Goal: Task Accomplishment & Management: Manage account settings

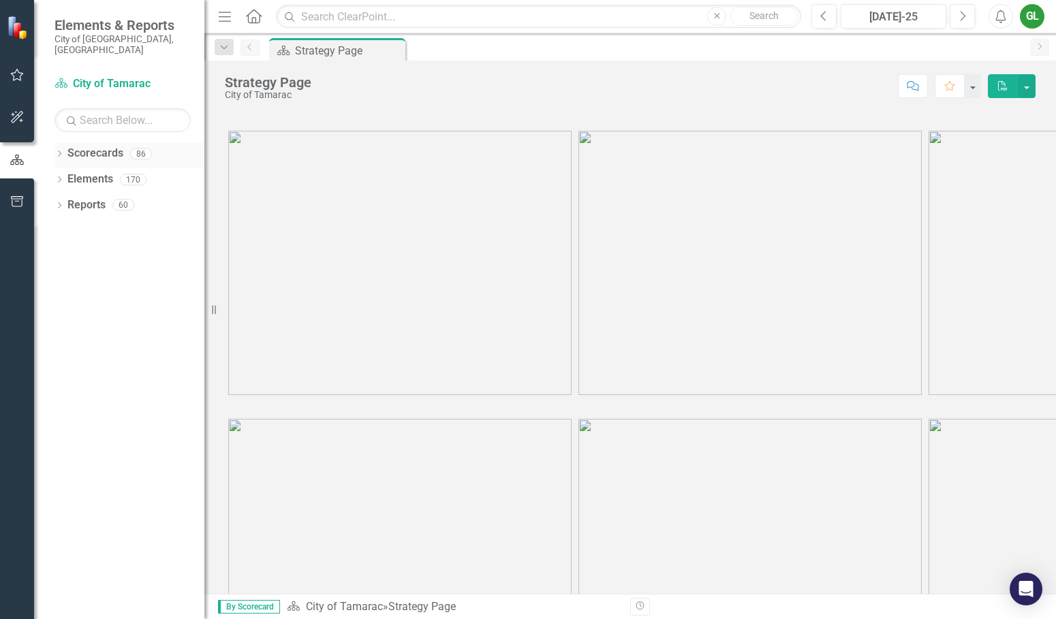
click at [98, 146] on link "Scorecards" at bounding box center [95, 154] width 56 height 16
click at [59, 151] on icon "Dropdown" at bounding box center [59, 154] width 10 height 7
click at [67, 175] on icon "Dropdown" at bounding box center [66, 179] width 10 height 8
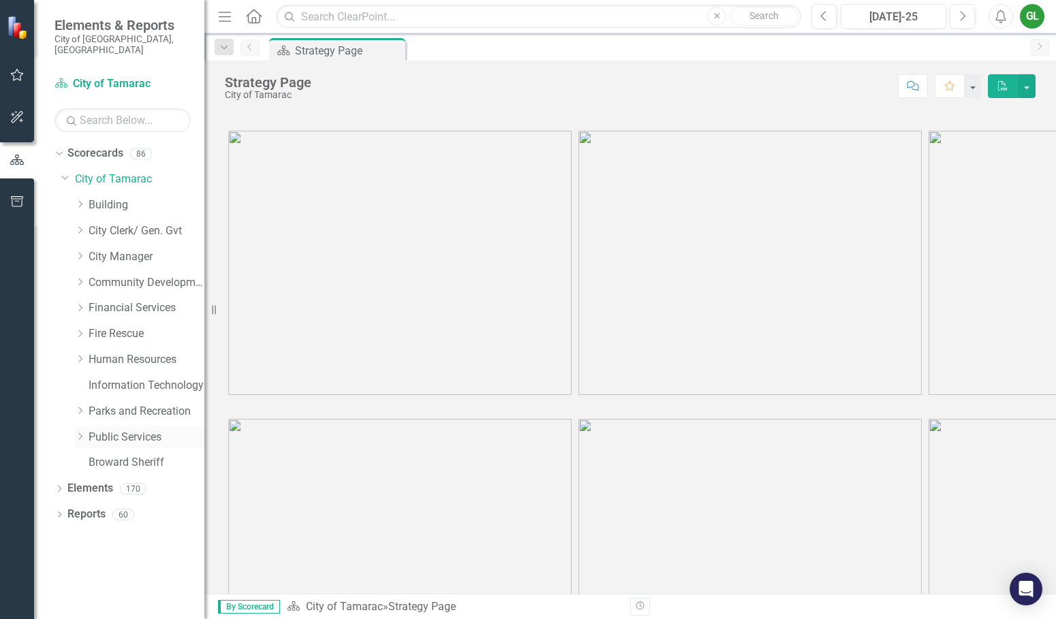
click at [80, 432] on icon "Dropdown" at bounding box center [80, 436] width 10 height 8
click at [112, 584] on link "Stormwater" at bounding box center [153, 592] width 102 height 16
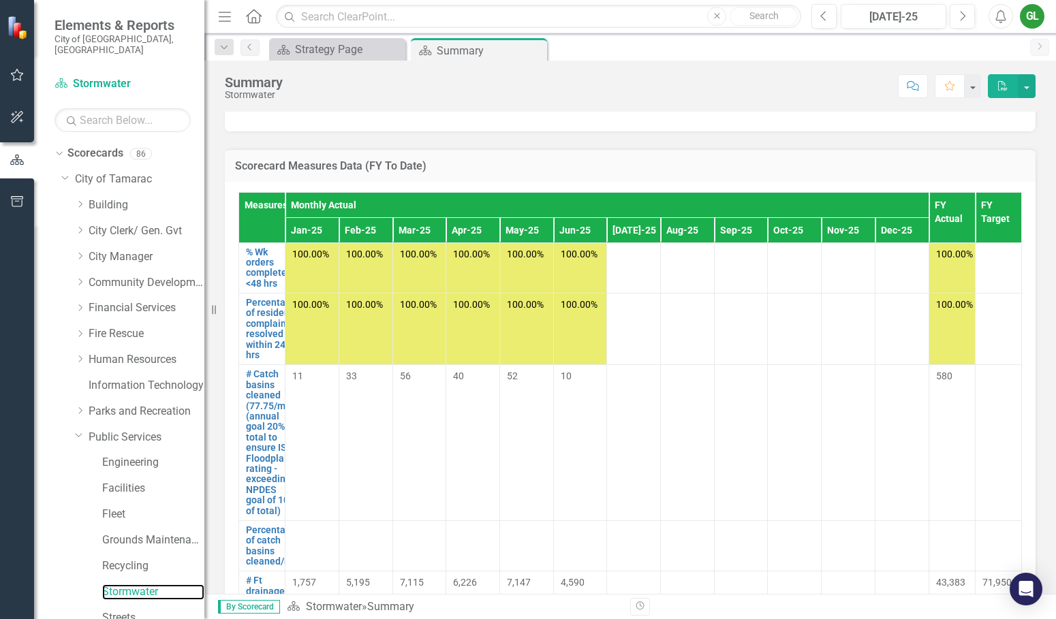
scroll to position [953, 0]
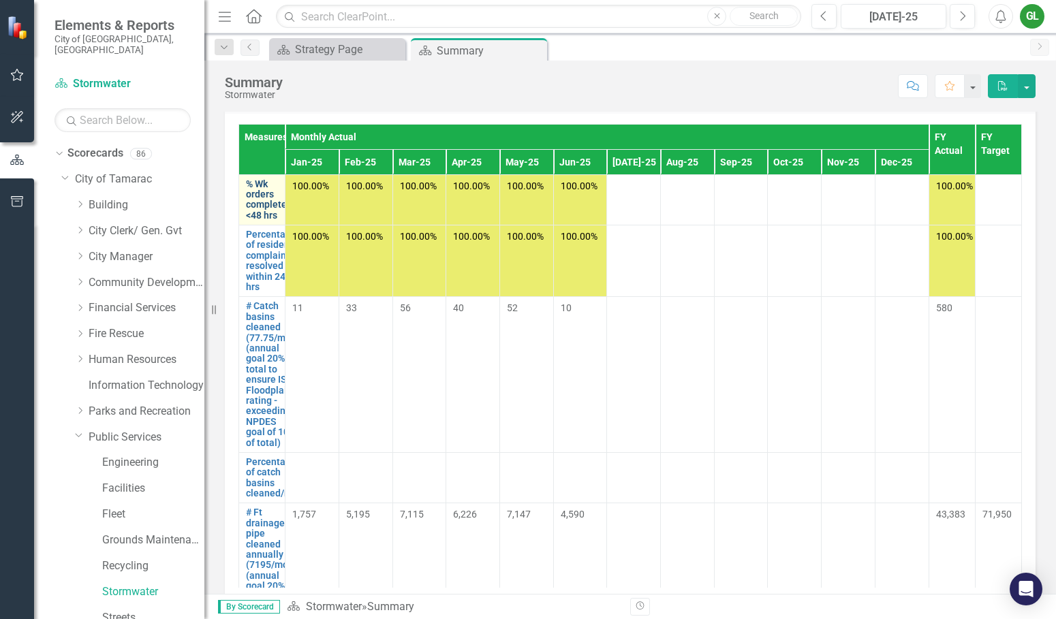
click at [268, 217] on link "% Wk orders completed <48 hrs" at bounding box center [269, 200] width 46 height 42
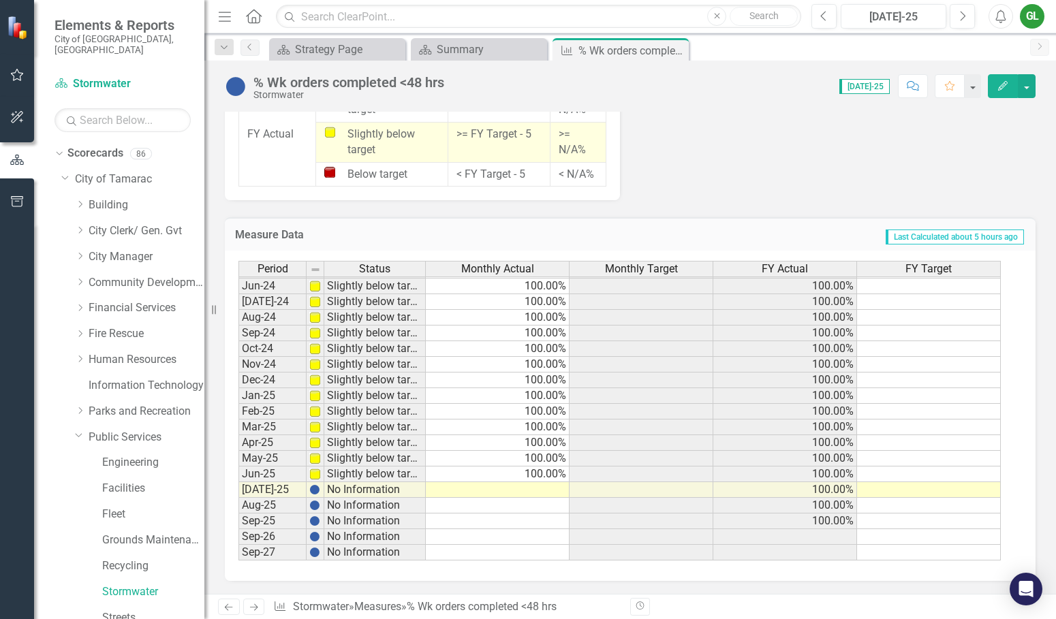
scroll to position [1186, 0]
click at [496, 490] on tbody "Apr-23 Meets or exceeds target 100.00% 100.00% 100.00% 100.00% May-23 Meets or …" at bounding box center [619, 309] width 762 height 502
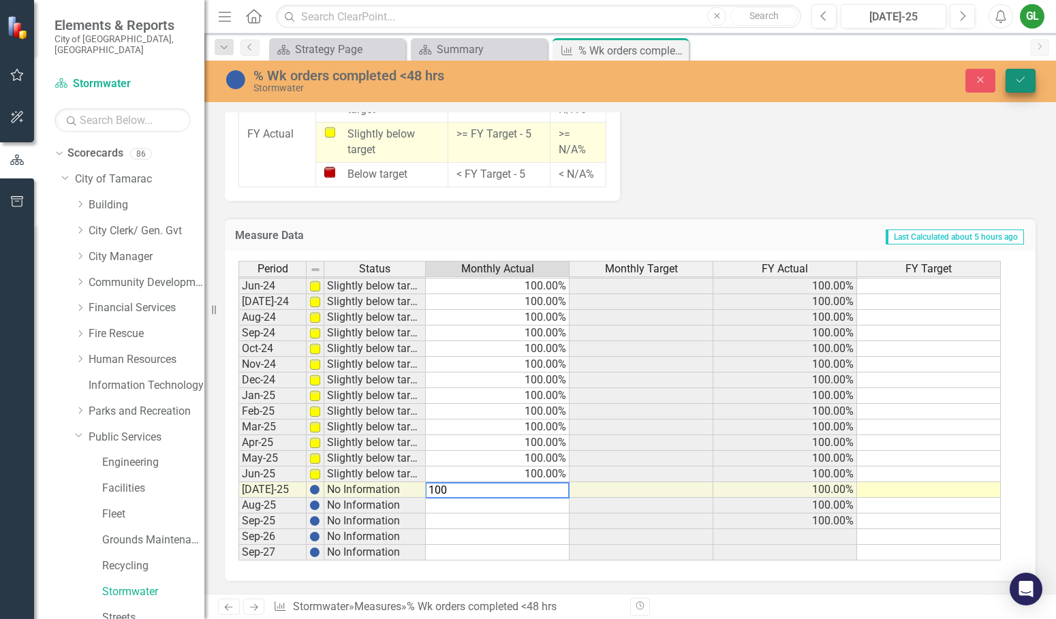
type textarea "100"
click at [1024, 79] on icon "Save" at bounding box center [1020, 80] width 12 height 10
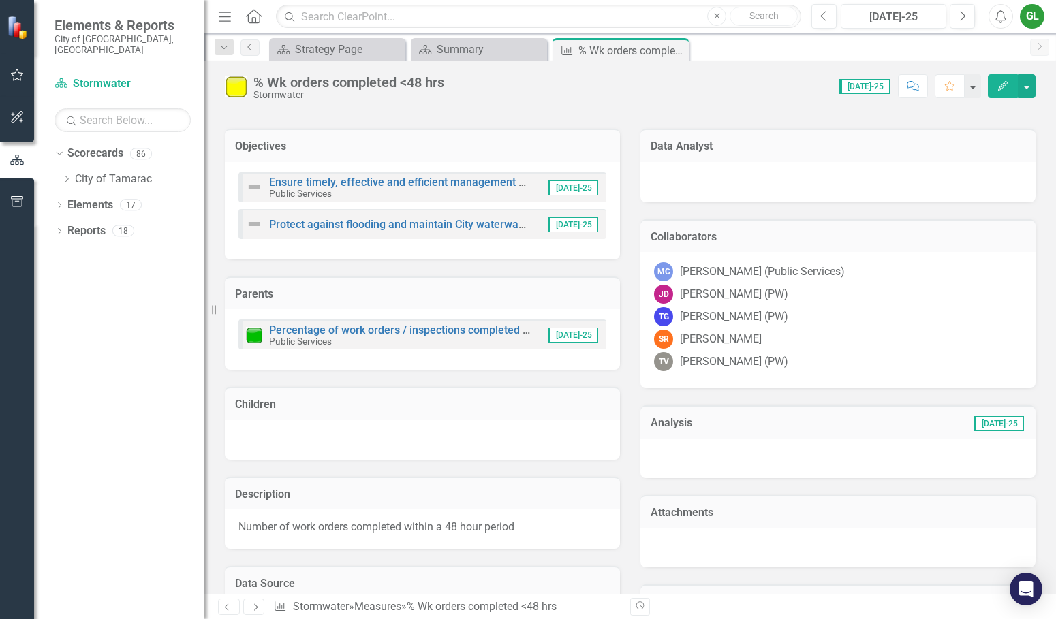
scroll to position [0, 0]
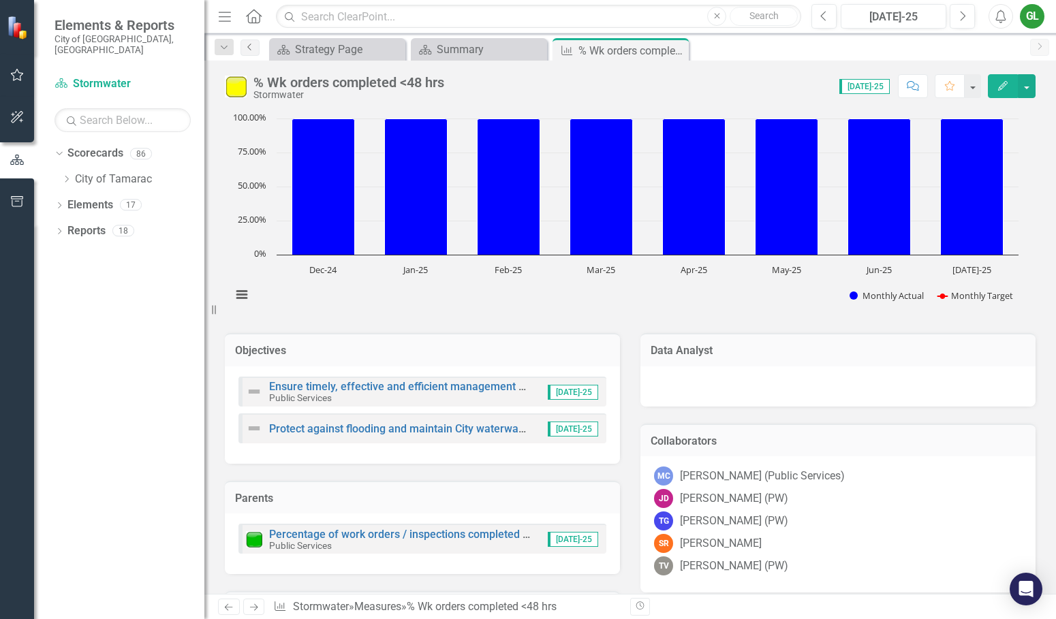
click at [250, 46] on icon "Previous" at bounding box center [249, 47] width 11 height 8
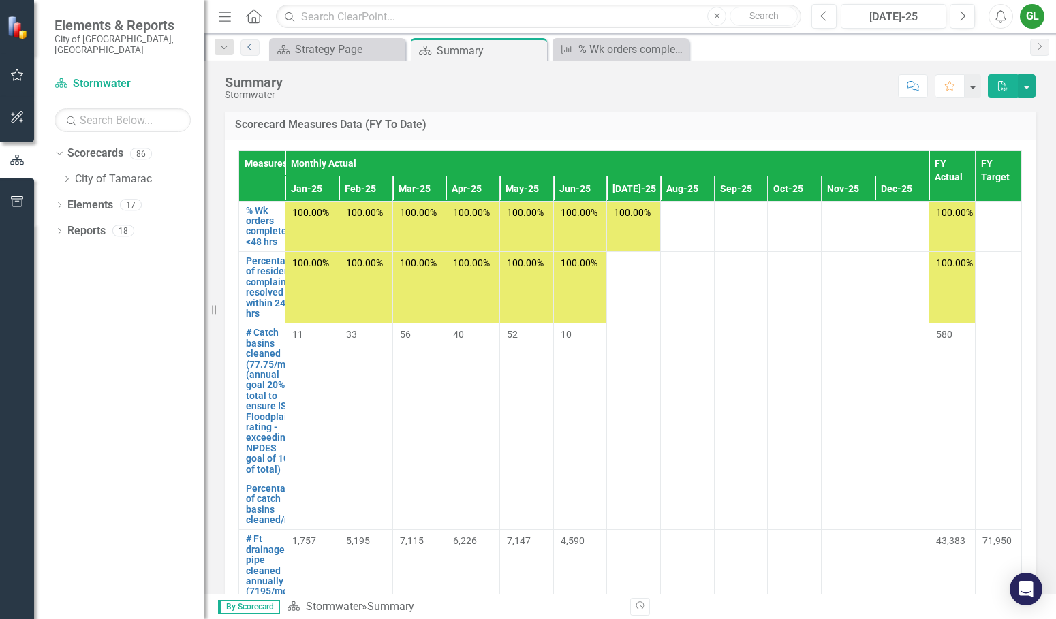
scroll to position [885, 0]
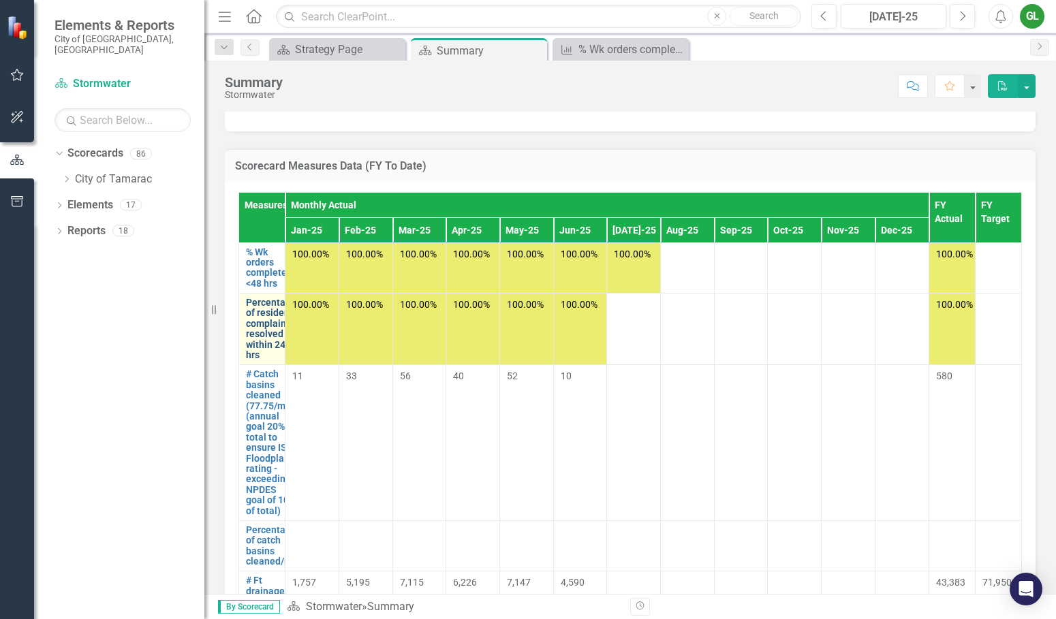
click at [268, 346] on link "Percentage of resident complaints resolved within 24 hrs" at bounding box center [271, 329] width 50 height 63
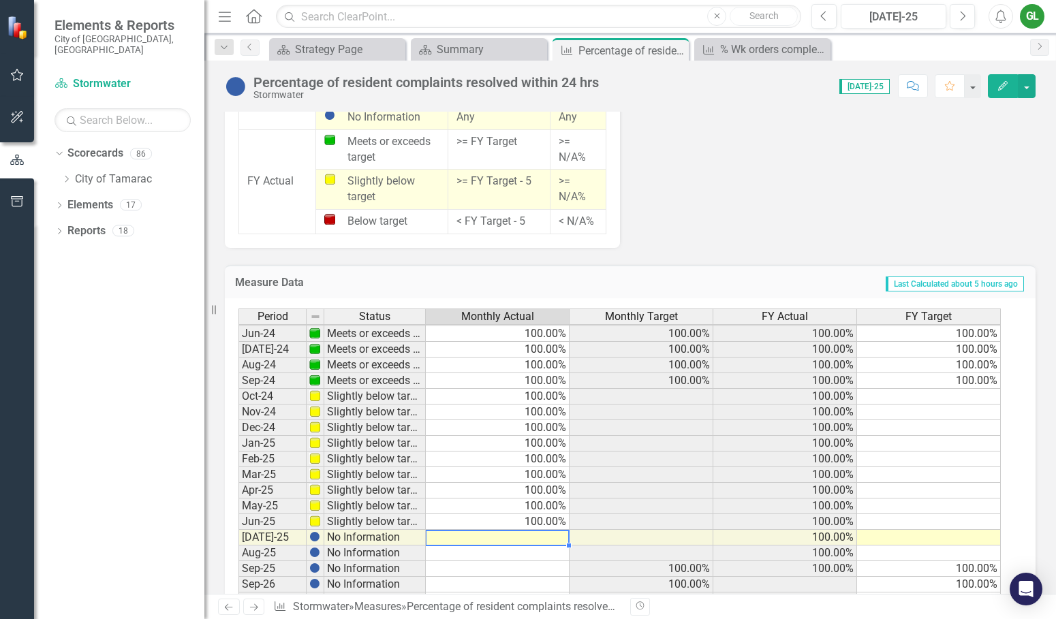
click at [457, 536] on tbody "May-23 Meets or exceeds target 100.00% 100.00% 100.00% 100.00% Jun-23 Meets or …" at bounding box center [619, 365] width 762 height 486
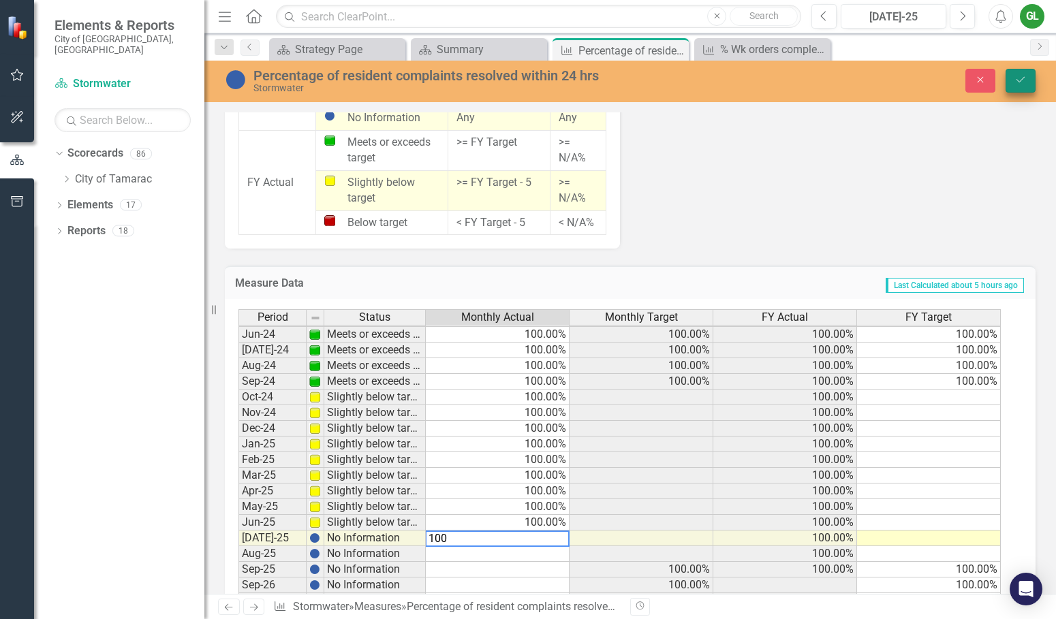
type textarea "100"
click at [1016, 81] on icon "Save" at bounding box center [1020, 80] width 12 height 10
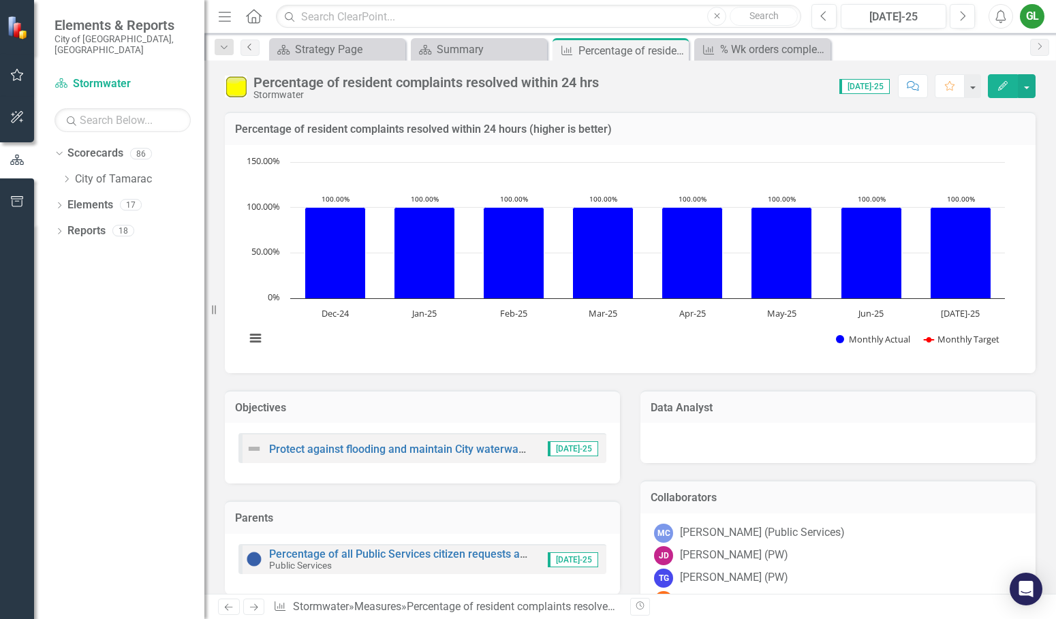
click at [249, 46] on icon "Previous" at bounding box center [249, 47] width 11 height 8
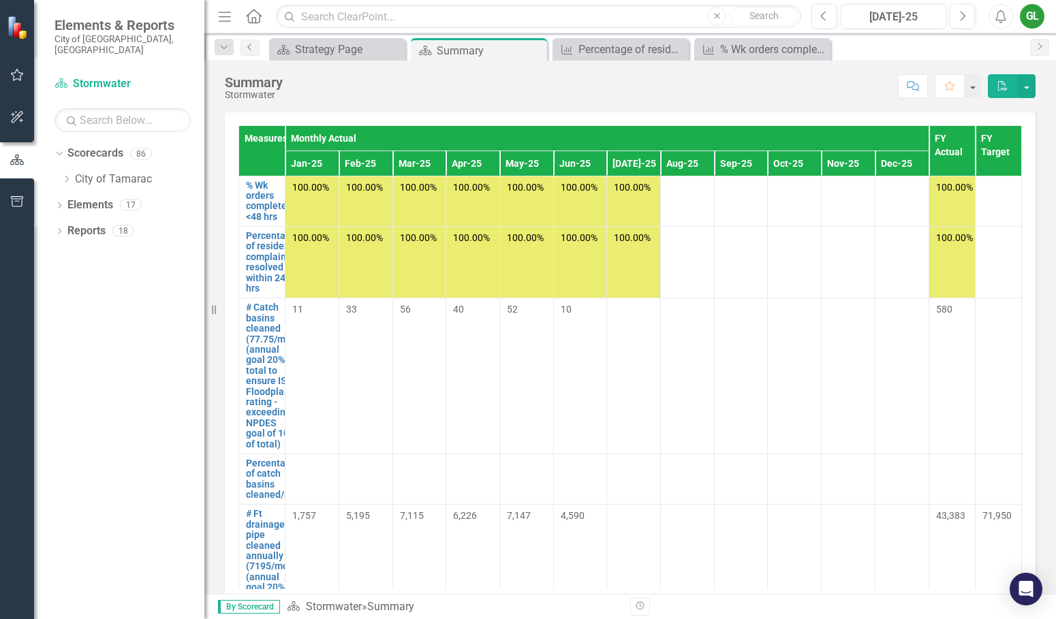
scroll to position [953, 0]
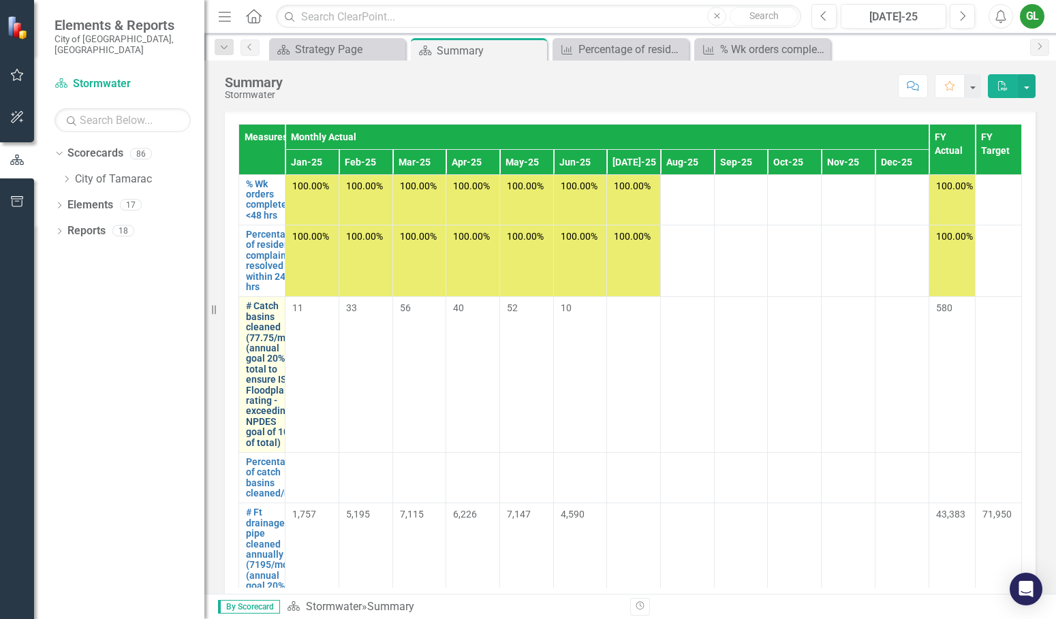
click at [262, 370] on link "# Catch basins cleaned (77.75/mo) (annual goal 20% of total to ensure ISO Flood…" at bounding box center [271, 374] width 51 height 146
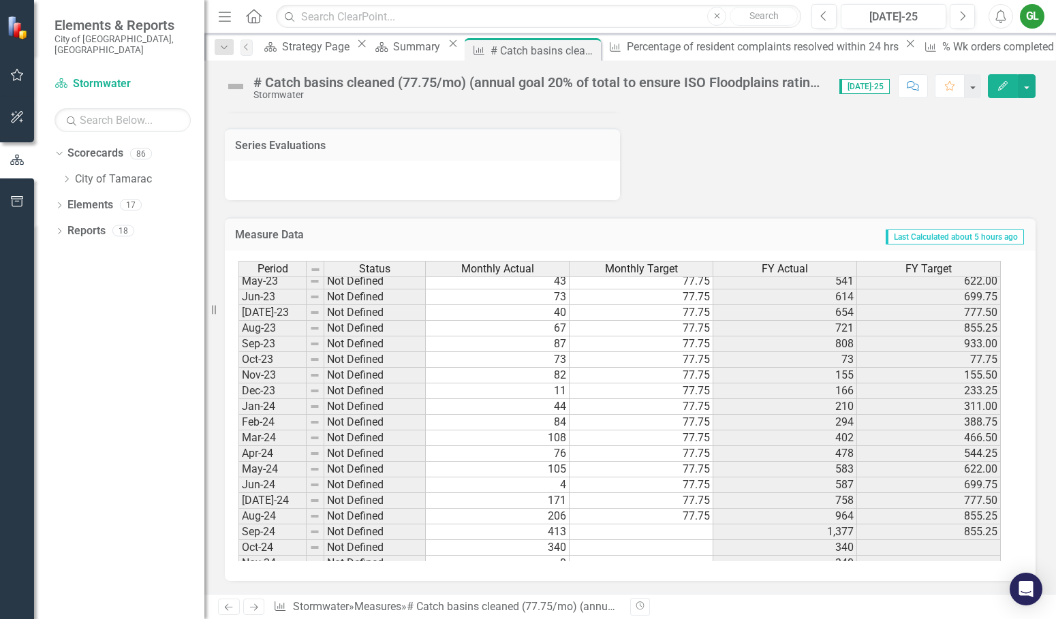
scroll to position [341, 0]
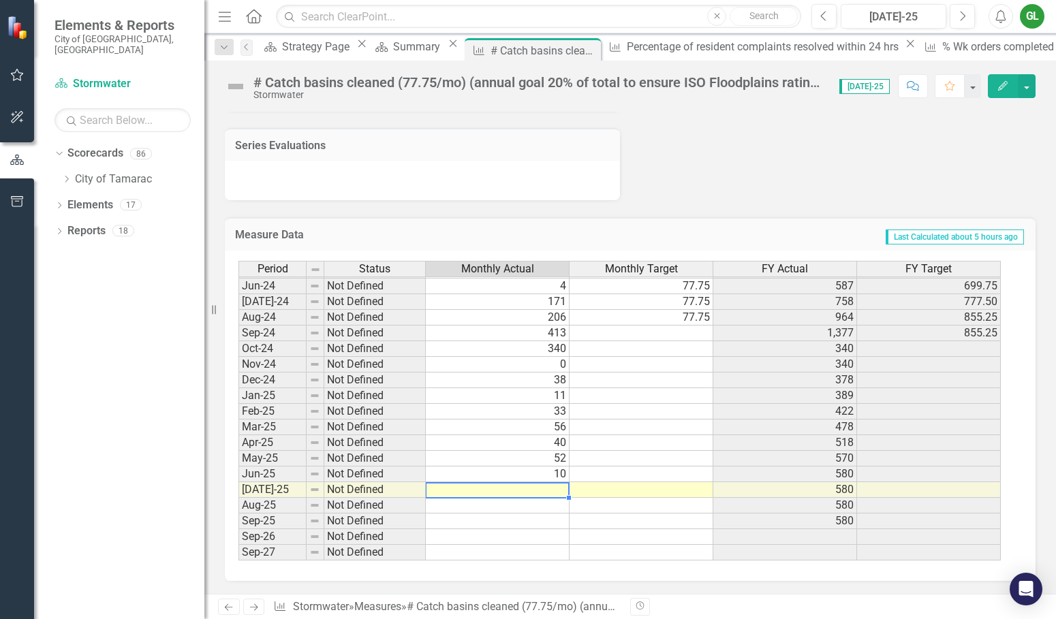
click at [532, 490] on tbody "Jan-23 Not Defined 78 77.75 170 311.00 Feb-23 Not Defined 67 77.75 237 388.75 M…" at bounding box center [619, 286] width 762 height 549
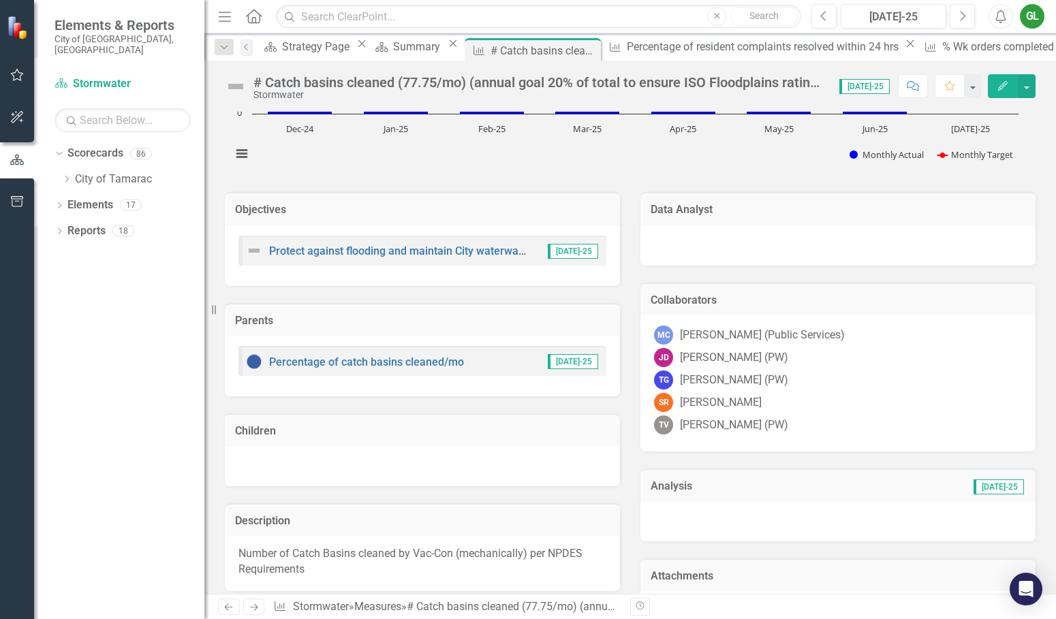
scroll to position [0, 0]
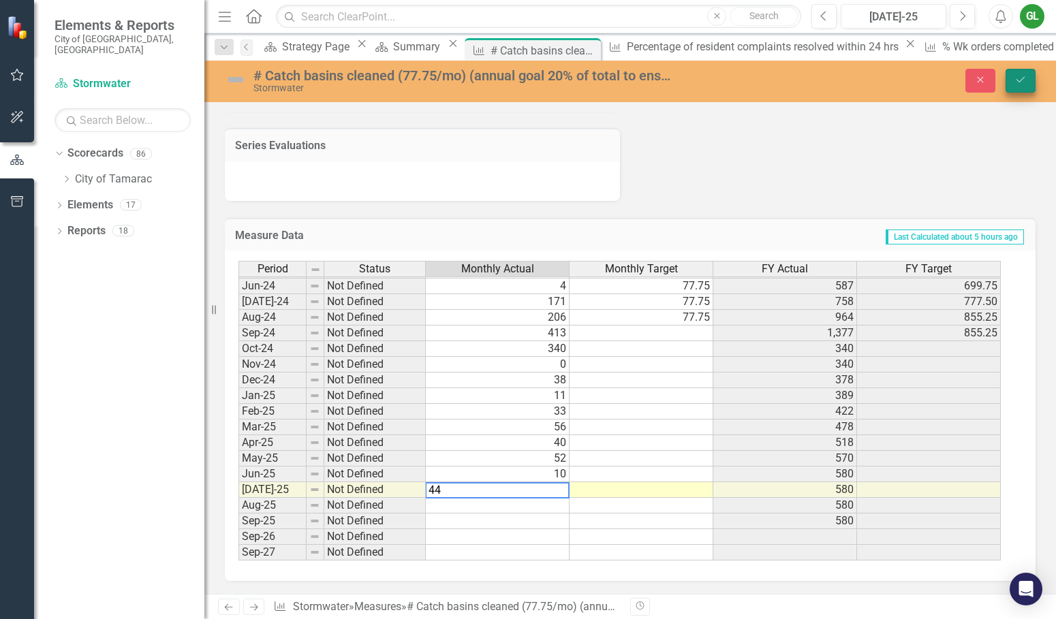
type textarea "44"
click at [1015, 78] on icon "Save" at bounding box center [1020, 80] width 12 height 10
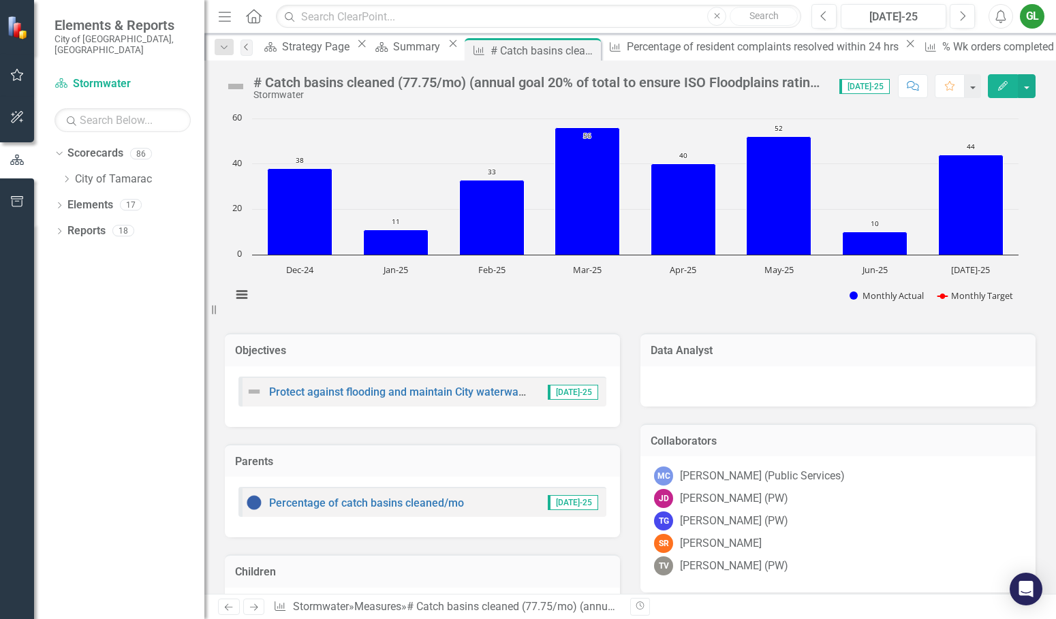
click at [251, 47] on icon "Previous" at bounding box center [246, 47] width 11 height 8
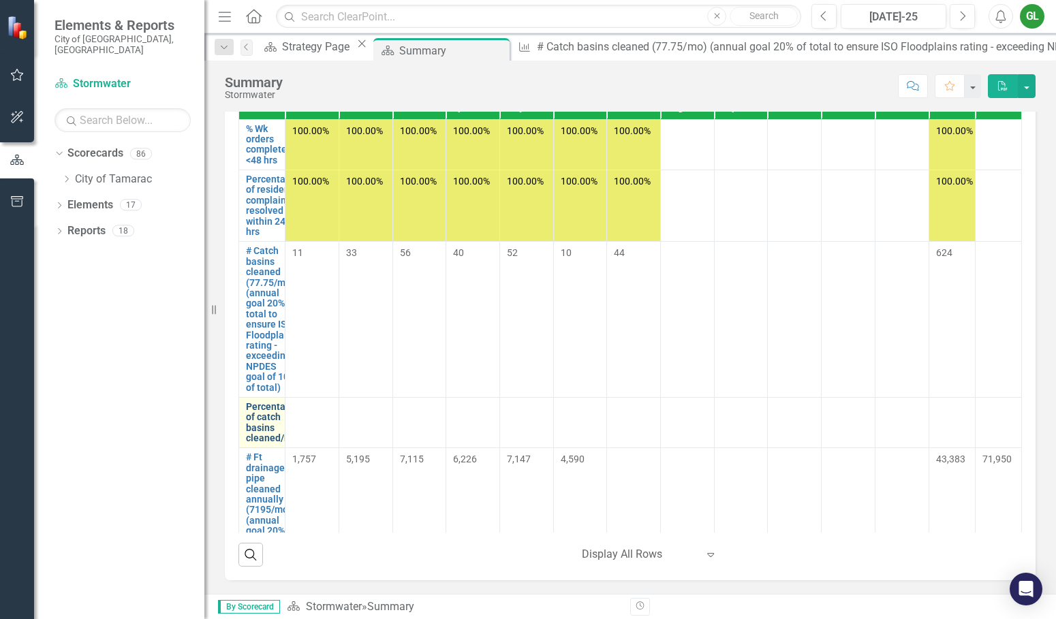
click at [264, 433] on link "Percentage of catch basins cleaned/mo" at bounding box center [272, 423] width 52 height 42
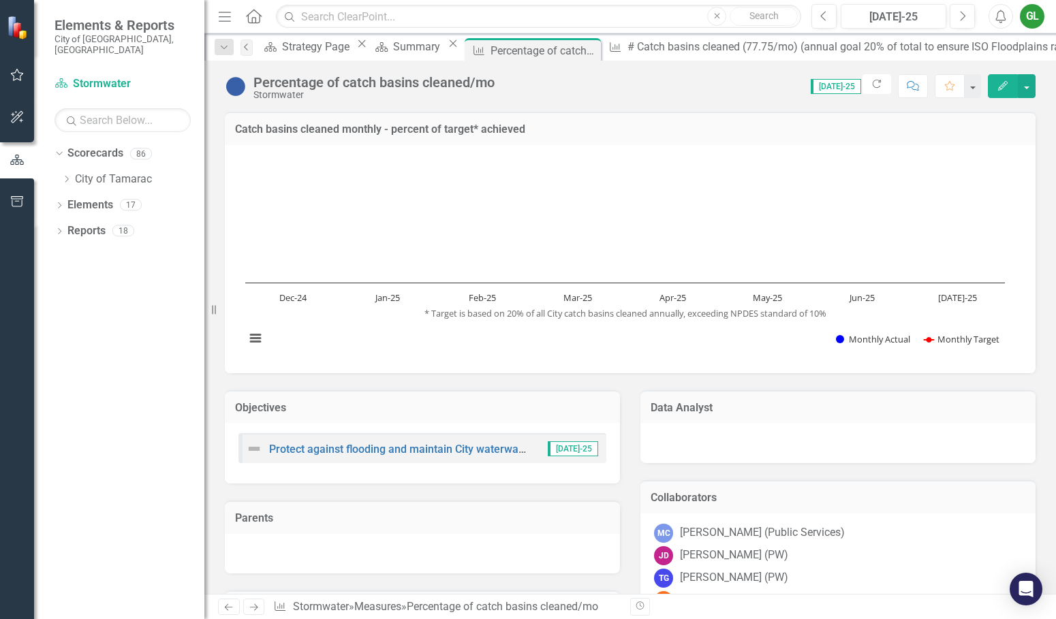
click at [246, 44] on icon "Previous" at bounding box center [246, 47] width 11 height 8
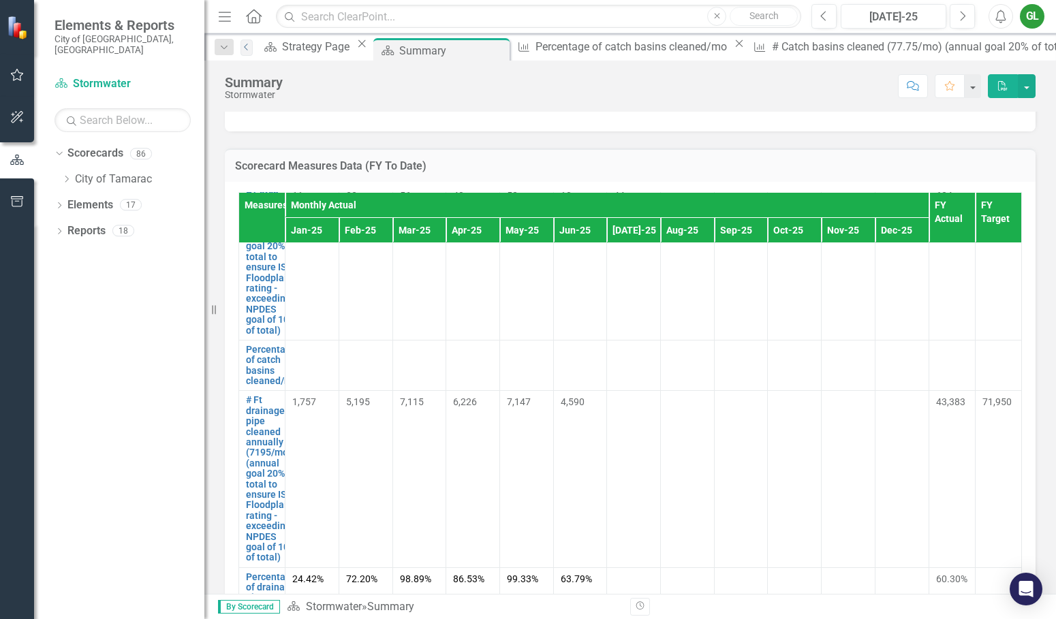
scroll to position [204, 0]
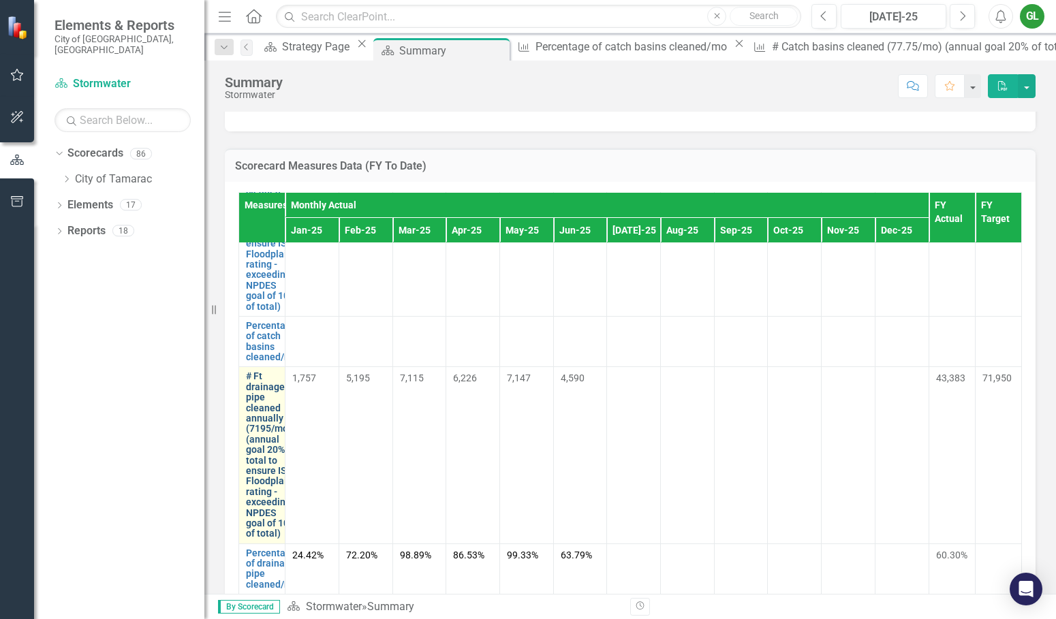
click at [274, 421] on link "# Ft drainage pipe cleaned annually (7195/mo) (annual goal 20% of total to ensu…" at bounding box center [271, 455] width 51 height 168
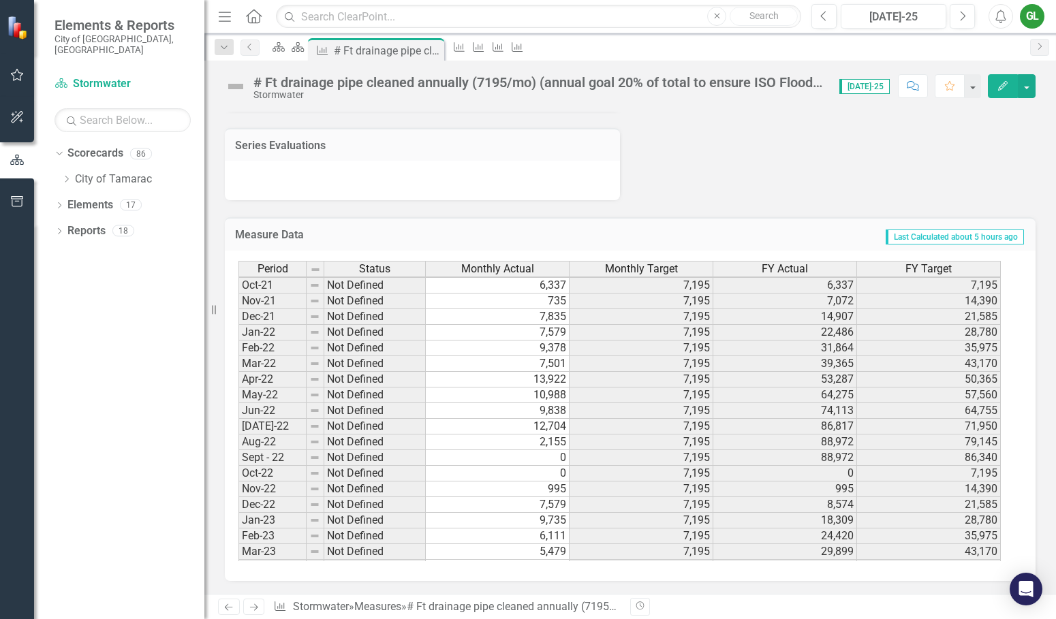
scroll to position [272, 0]
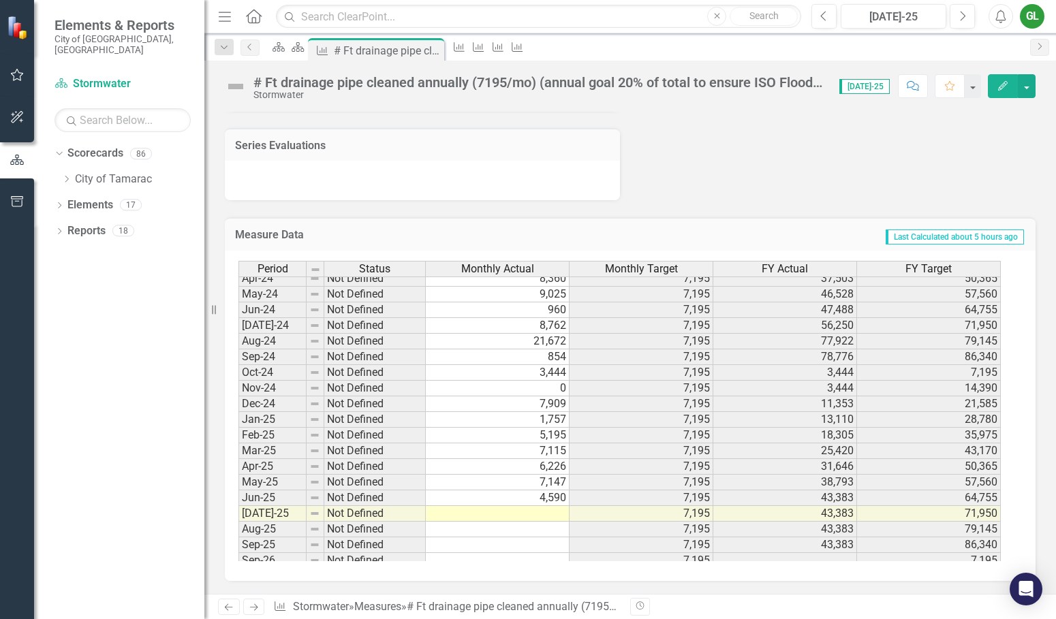
click at [490, 518] on tbody "Jan-23 Not Defined 9,735 7,195 18,309 28,780 Feb-23 Not Defined 6,111 7,195 24,…" at bounding box center [619, 309] width 762 height 549
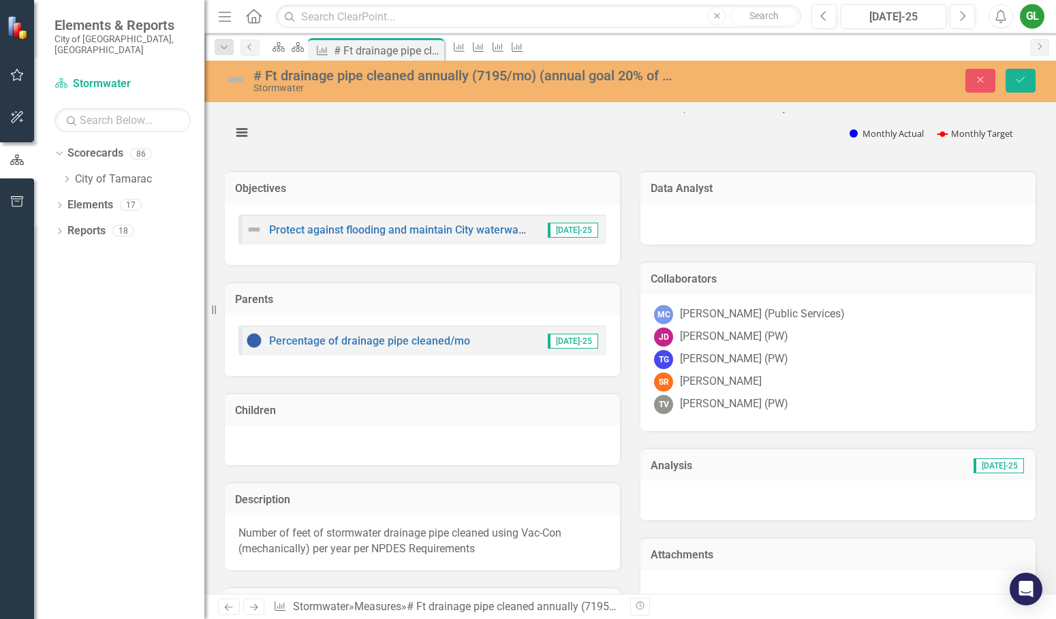
scroll to position [199, 0]
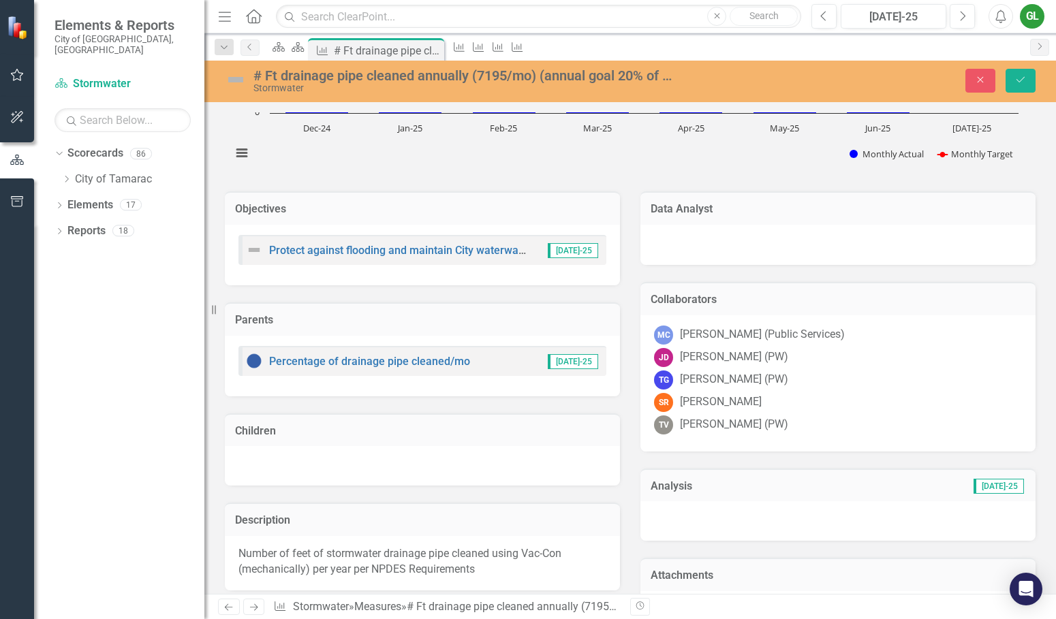
type textarea "5145"
click at [710, 238] on div at bounding box center [838, 243] width 368 height 16
click at [713, 242] on div at bounding box center [838, 243] width 368 height 16
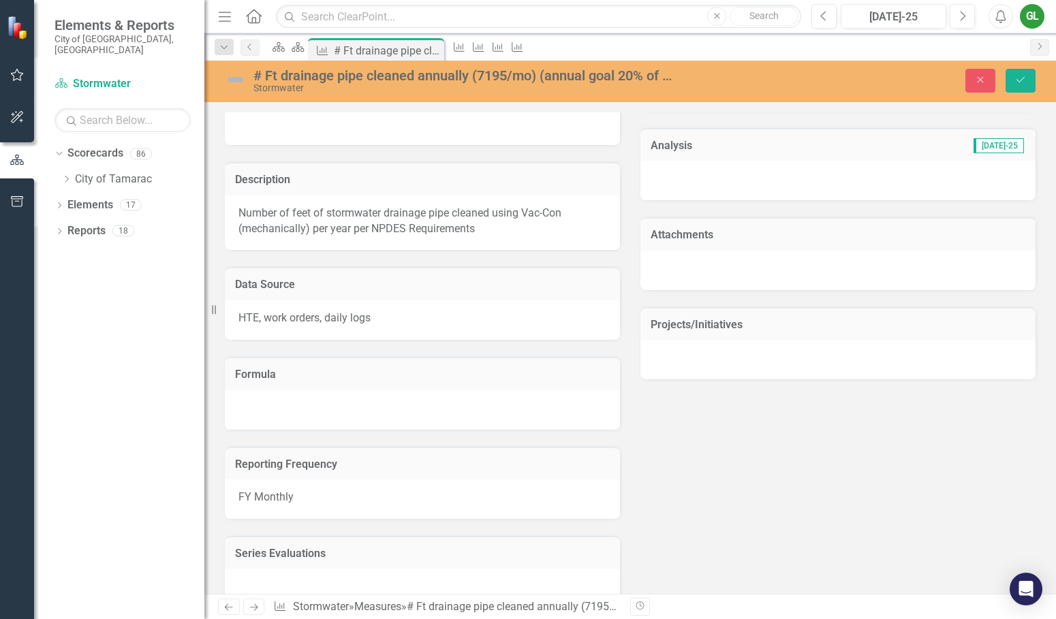
scroll to position [471, 0]
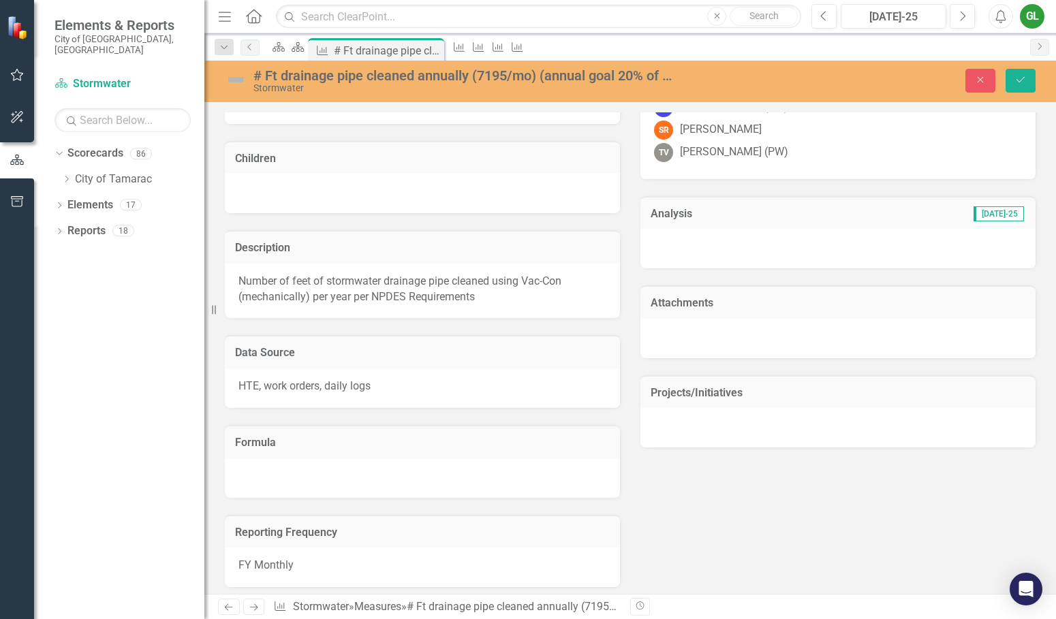
click at [681, 239] on div at bounding box center [837, 249] width 395 height 40
click at [1022, 78] on icon "Save" at bounding box center [1020, 80] width 12 height 10
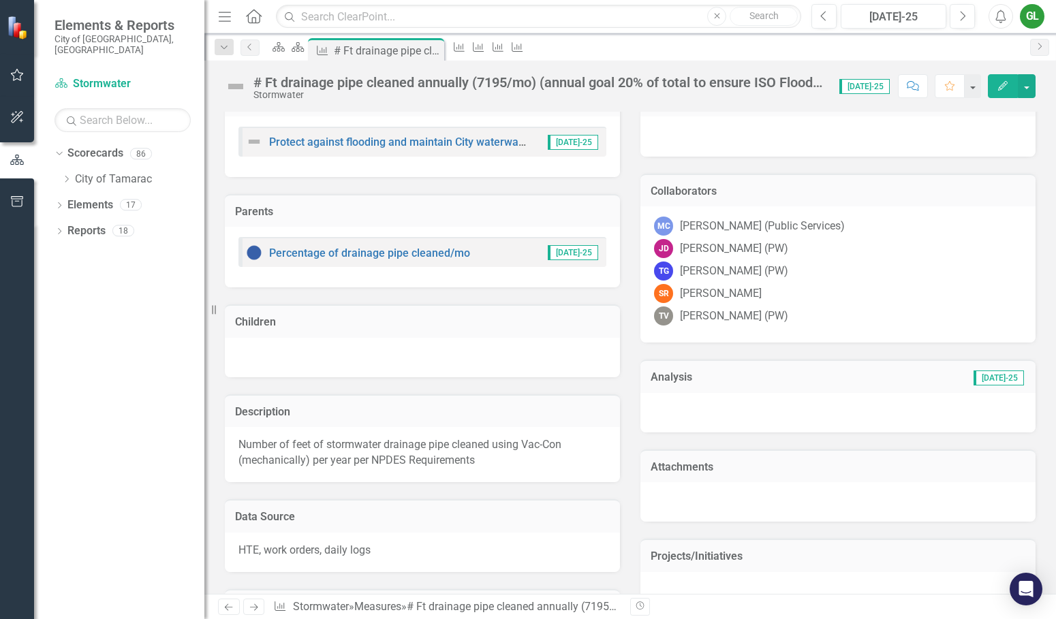
scroll to position [272, 0]
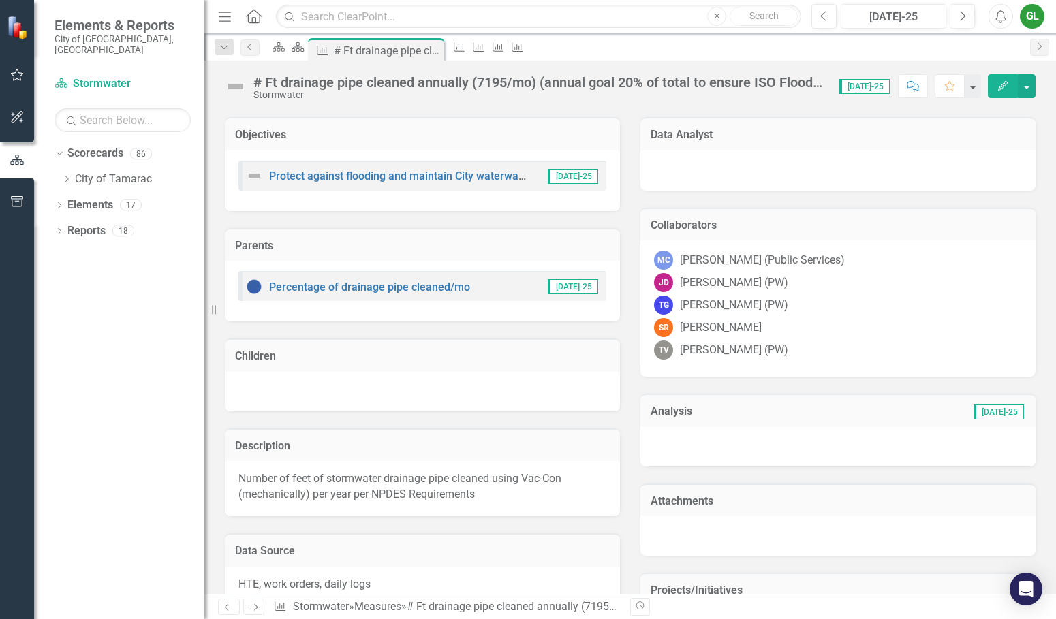
click at [1003, 81] on icon "Edit" at bounding box center [1002, 86] width 12 height 10
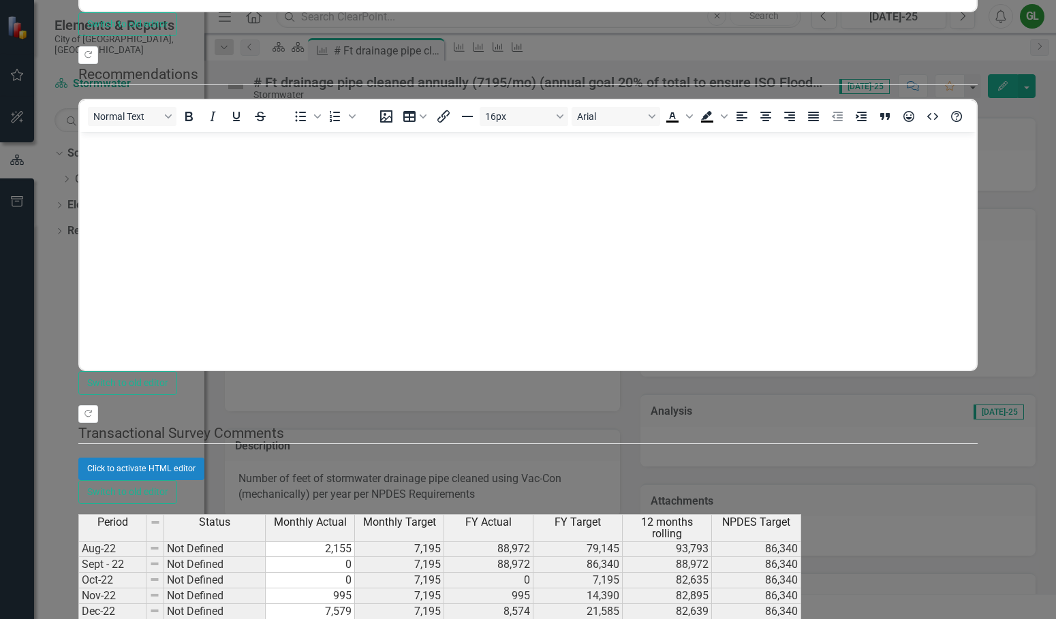
scroll to position [0, 0]
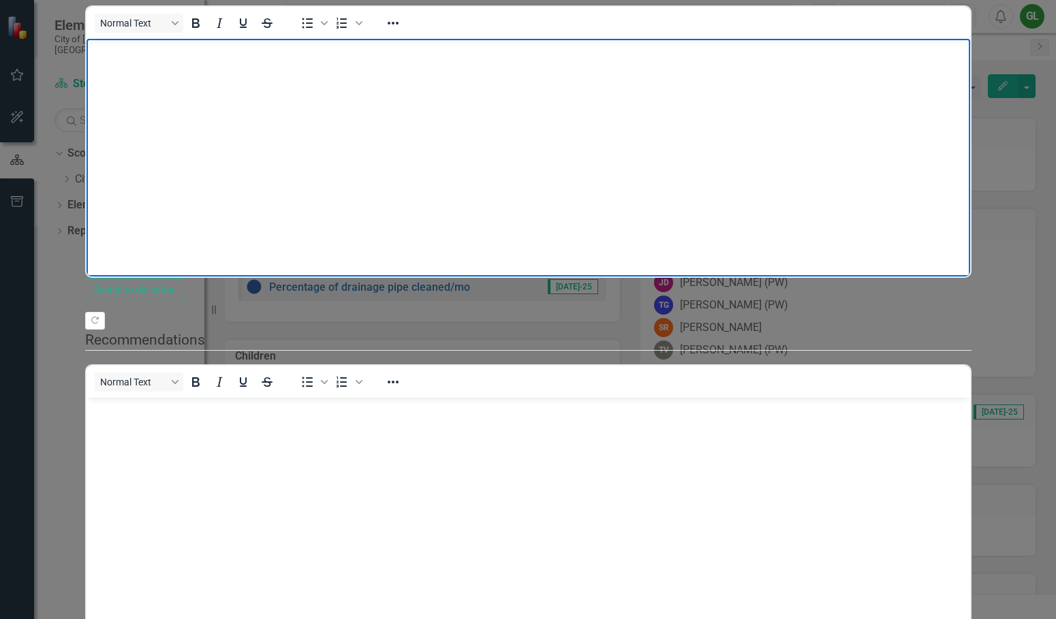
click at [129, 57] on p "Rich Text Area. Press ALT-0 for help." at bounding box center [527, 50] width 876 height 16
click at [361, 50] on p "Jetvac was down for service, warrantee work end of Ju" at bounding box center [527, 50] width 876 height 16
click at [97, 416] on p "Rich Text Area. Press ALT-0 for help." at bounding box center [527, 409] width 876 height 16
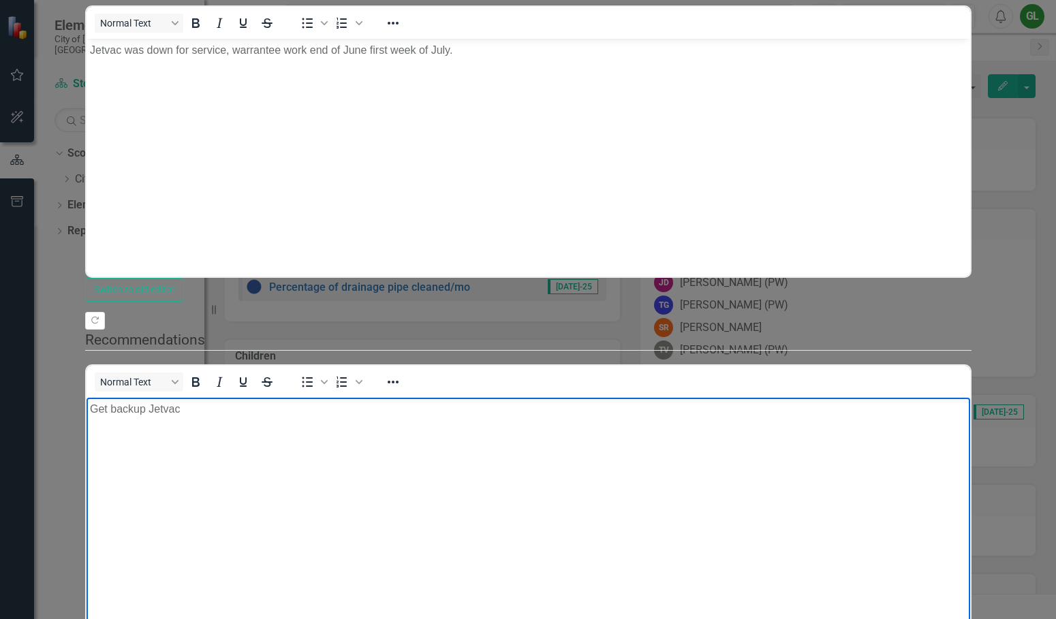
scroll to position [462, 0]
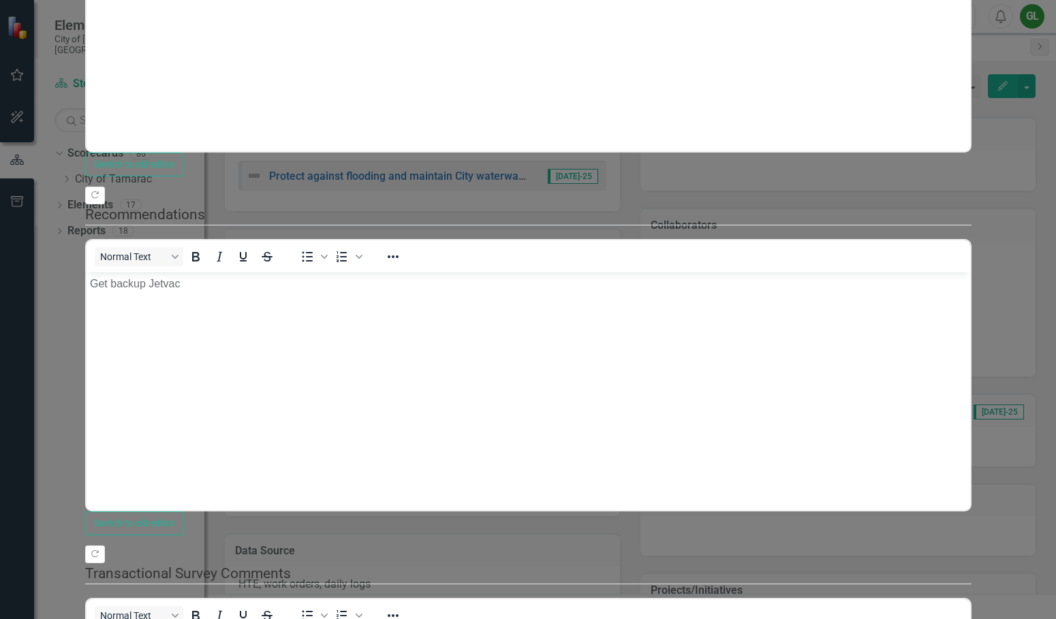
scroll to position [0, 0]
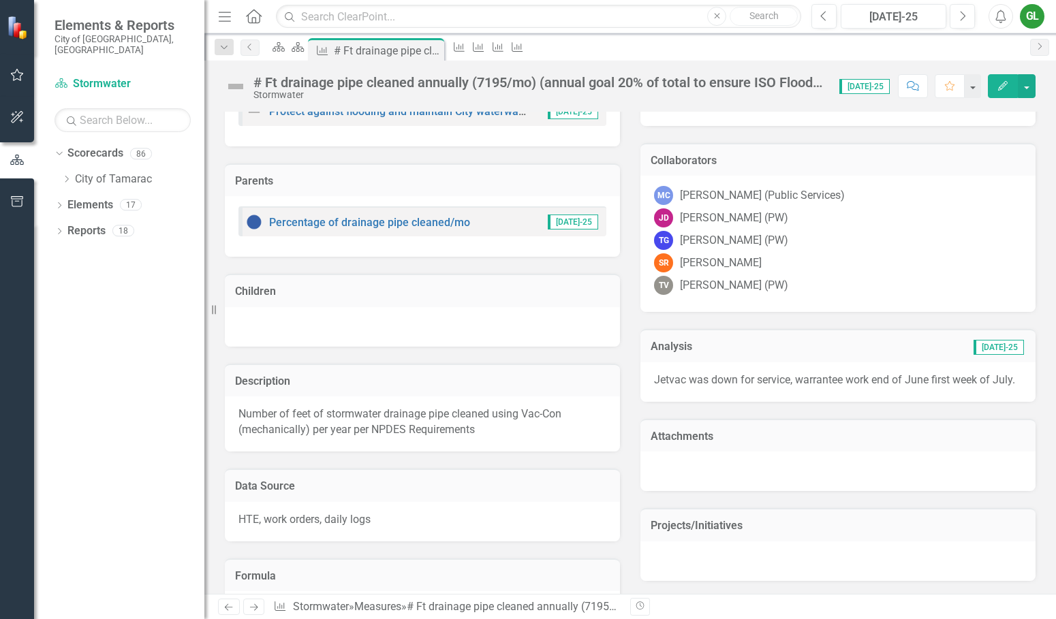
scroll to position [334, 0]
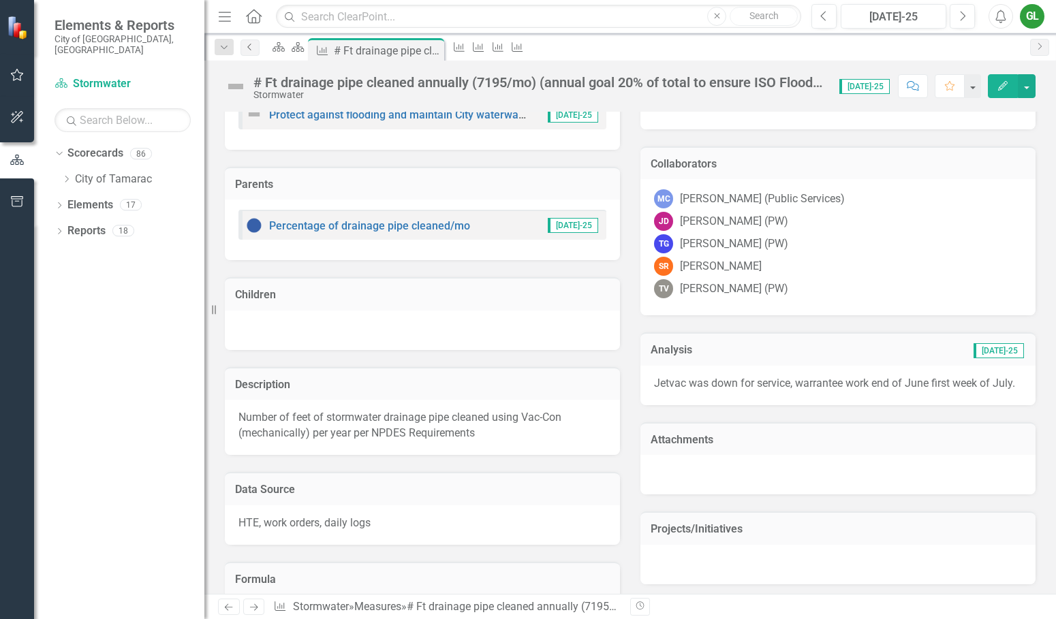
drag, startPoint x: 247, startPoint y: 46, endPoint x: 255, endPoint y: 53, distance: 10.6
click at [247, 46] on icon "Previous" at bounding box center [249, 47] width 11 height 8
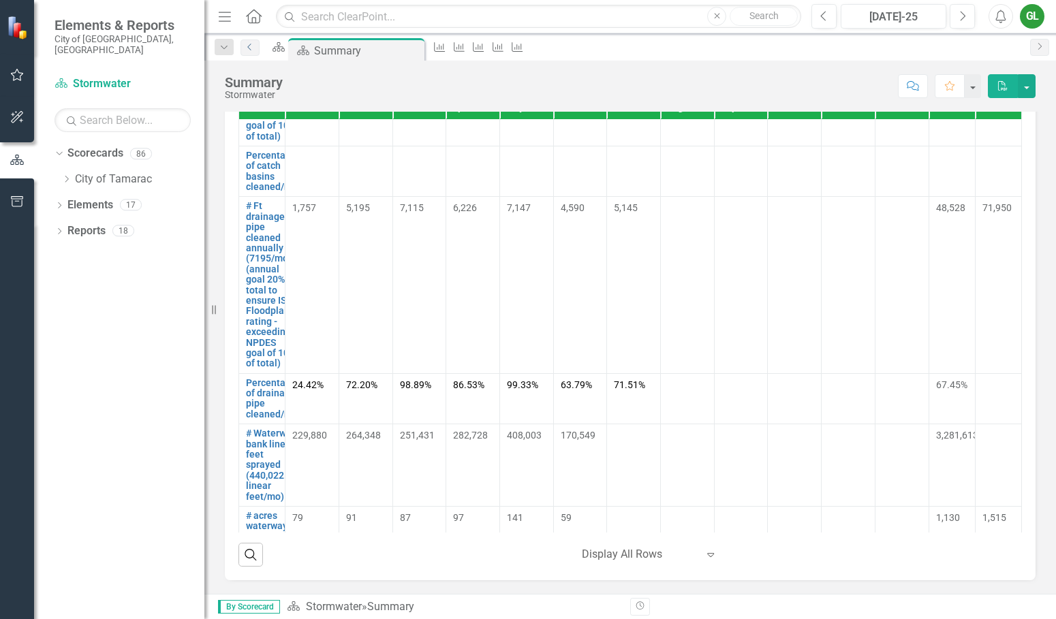
scroll to position [272, 0]
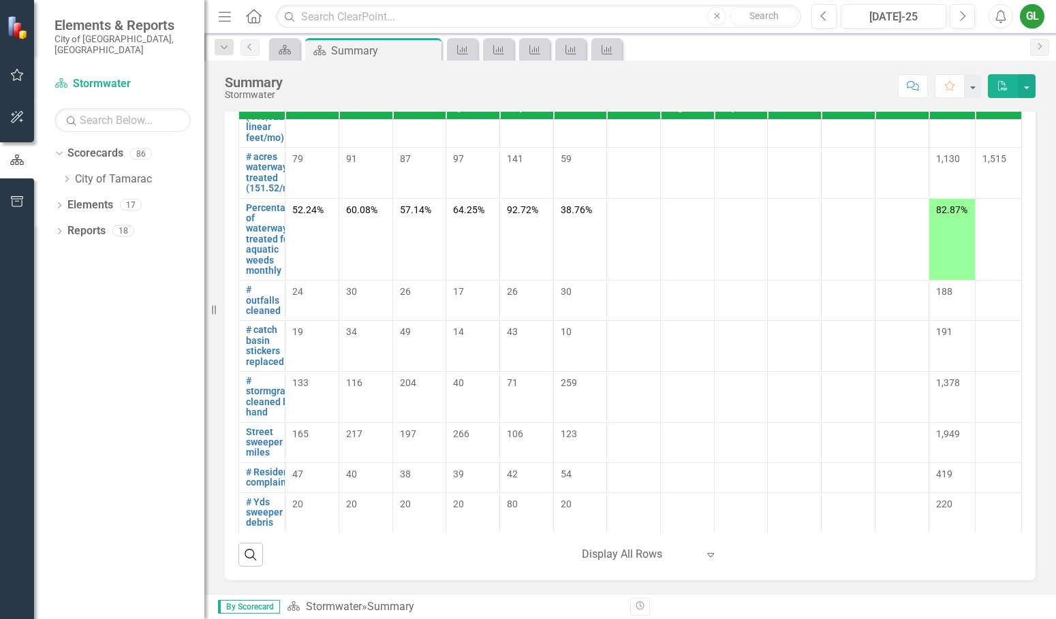
scroll to position [631, 0]
click at [274, 306] on link "# outfalls cleaned" at bounding box center [263, 300] width 35 height 31
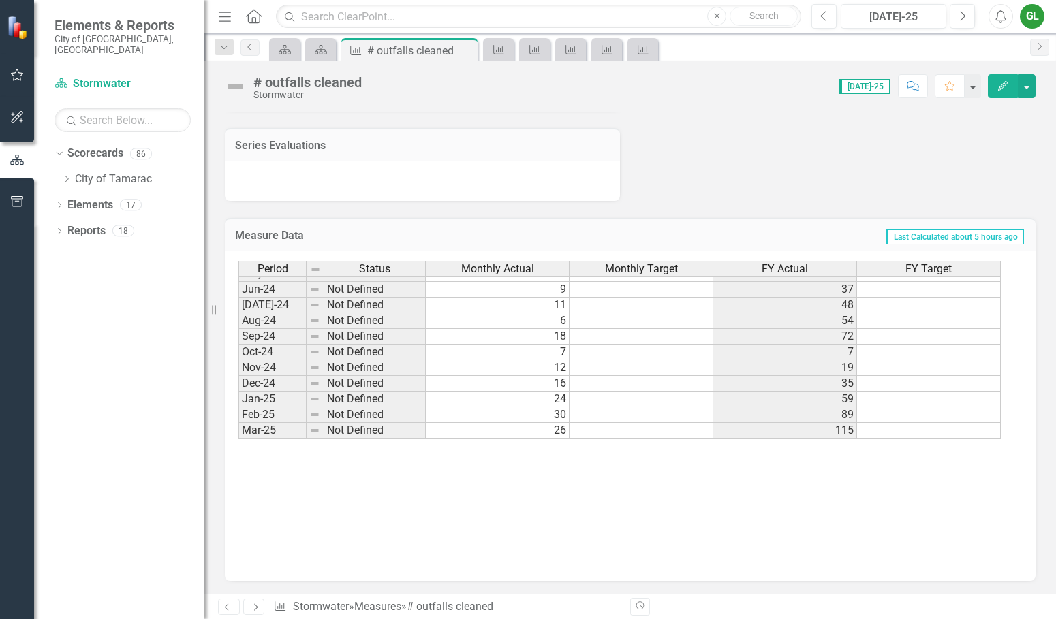
scroll to position [501, 0]
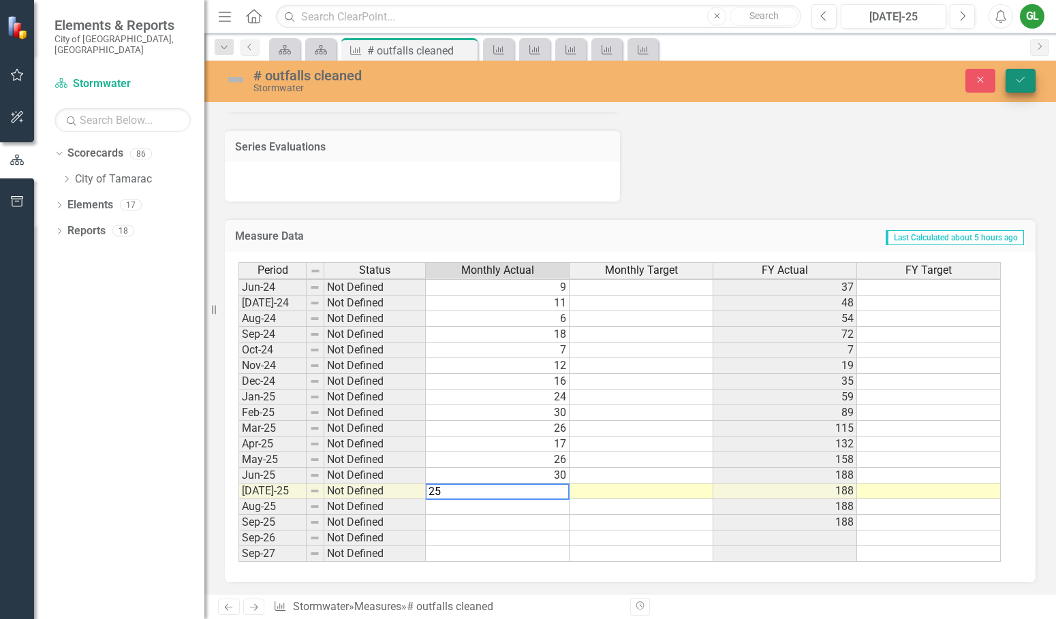
type textarea "25"
click at [1013, 76] on button "Save" at bounding box center [1020, 81] width 30 height 24
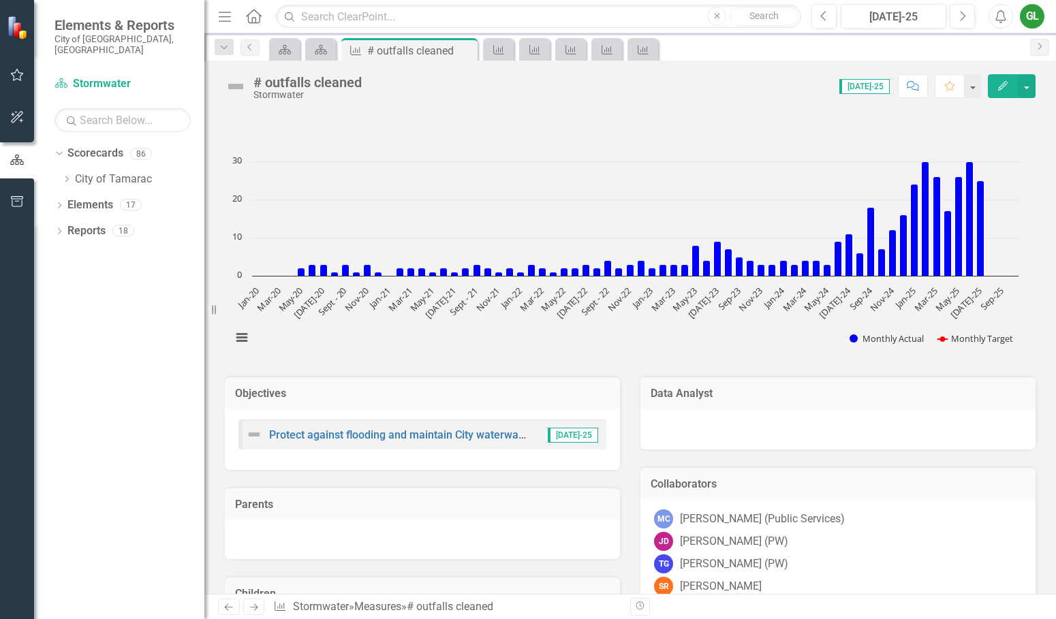
scroll to position [0, 0]
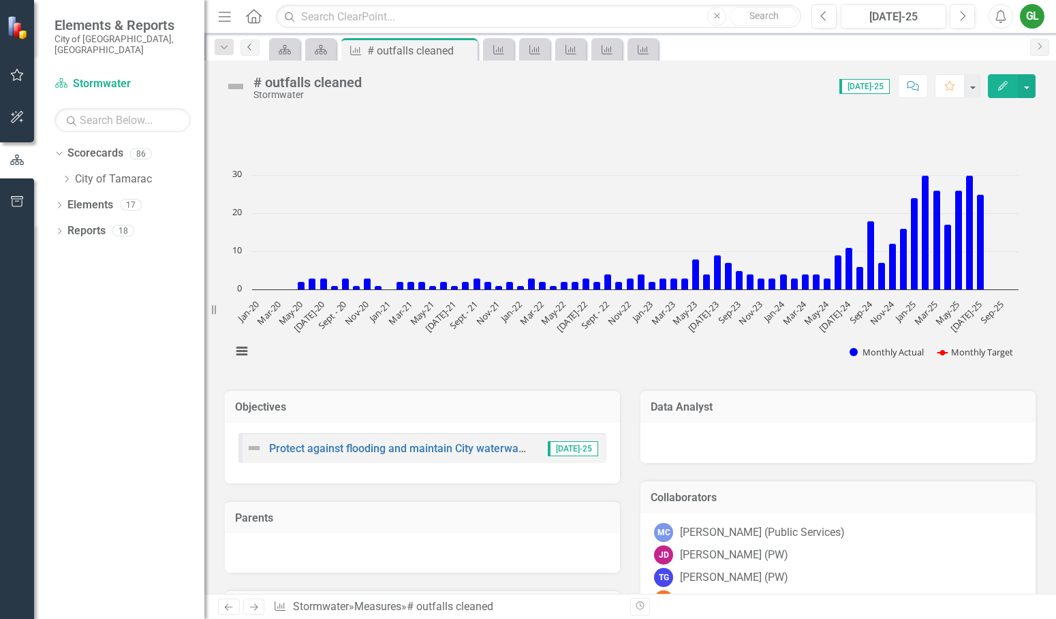
click at [246, 46] on icon "Previous" at bounding box center [249, 47] width 11 height 8
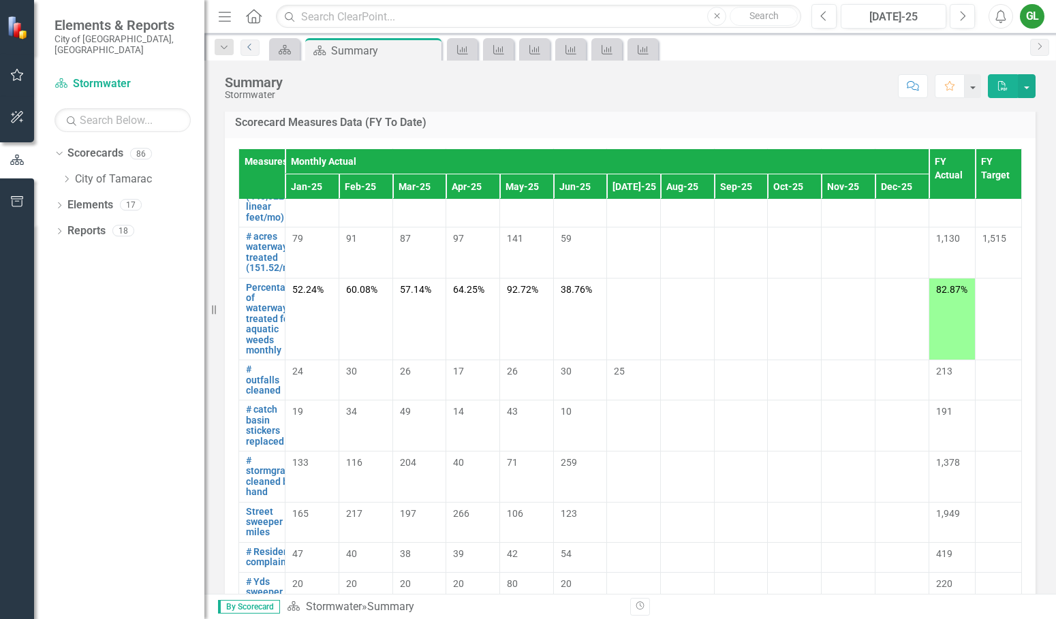
scroll to position [953, 0]
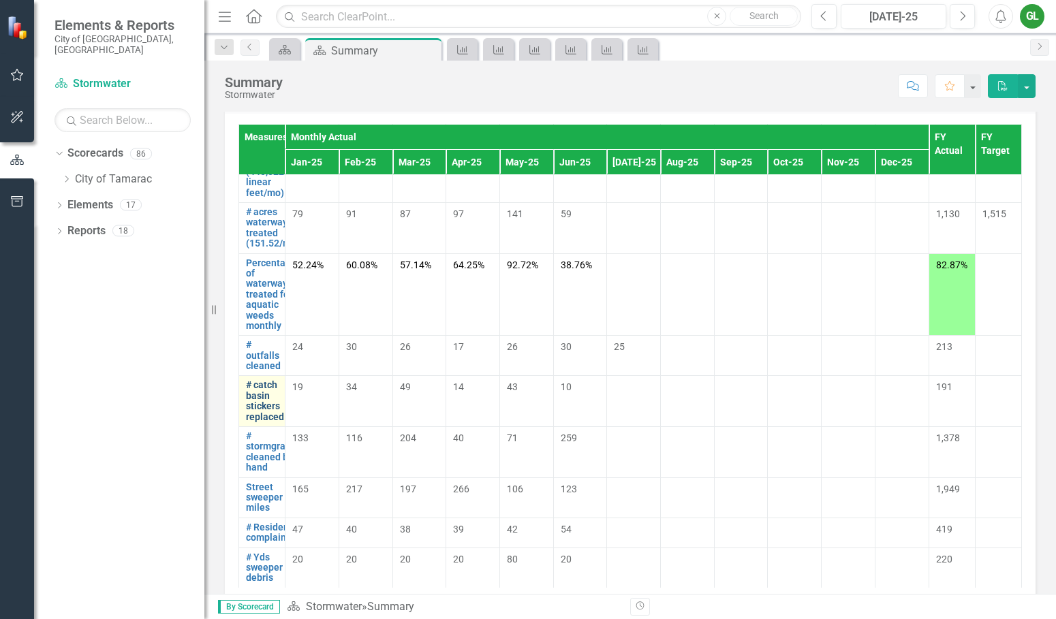
click at [268, 417] on link "# catch basin stickers replaced" at bounding box center [265, 401] width 38 height 42
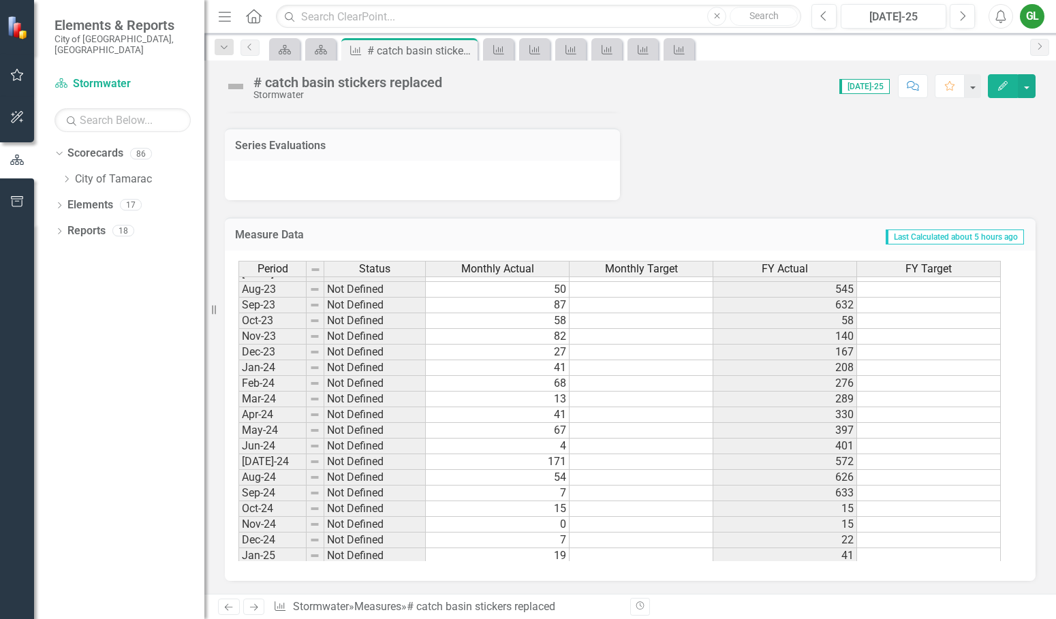
scroll to position [501, 0]
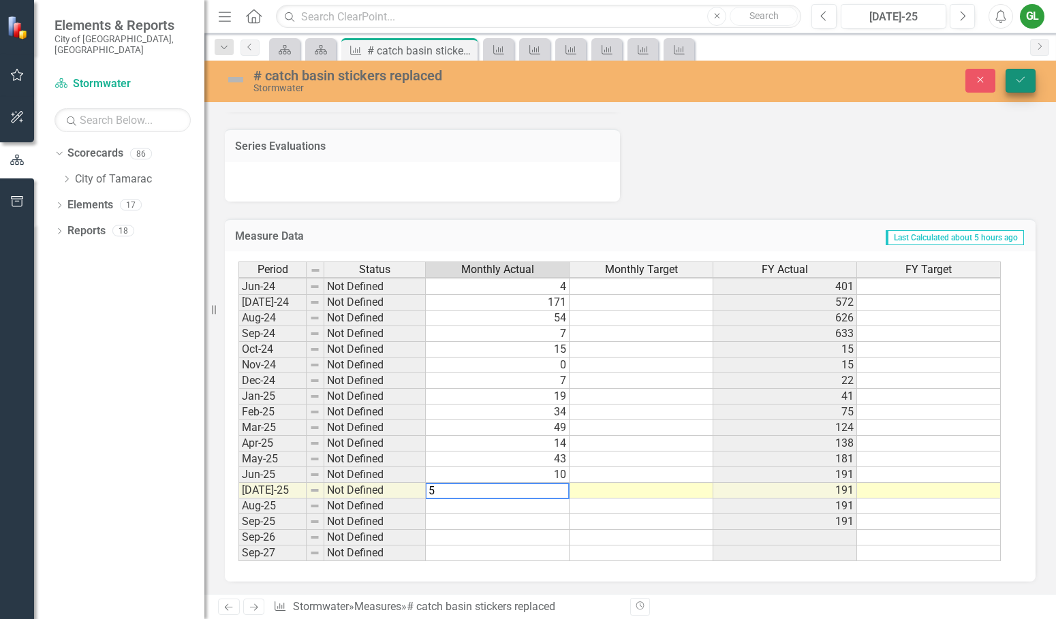
type textarea "5"
click at [1022, 76] on icon "Save" at bounding box center [1020, 80] width 12 height 10
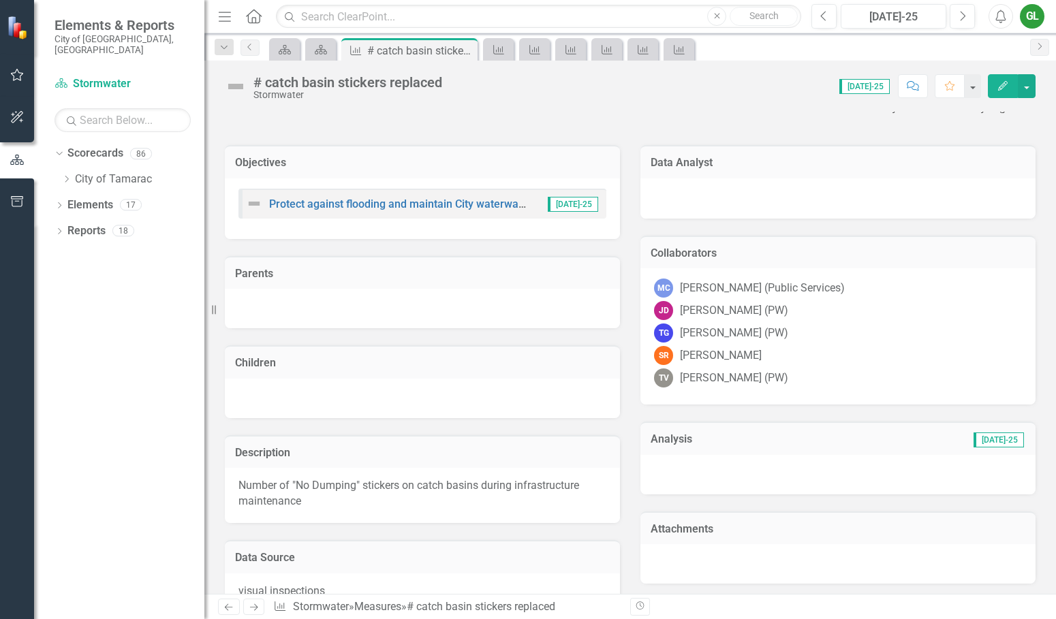
scroll to position [0, 0]
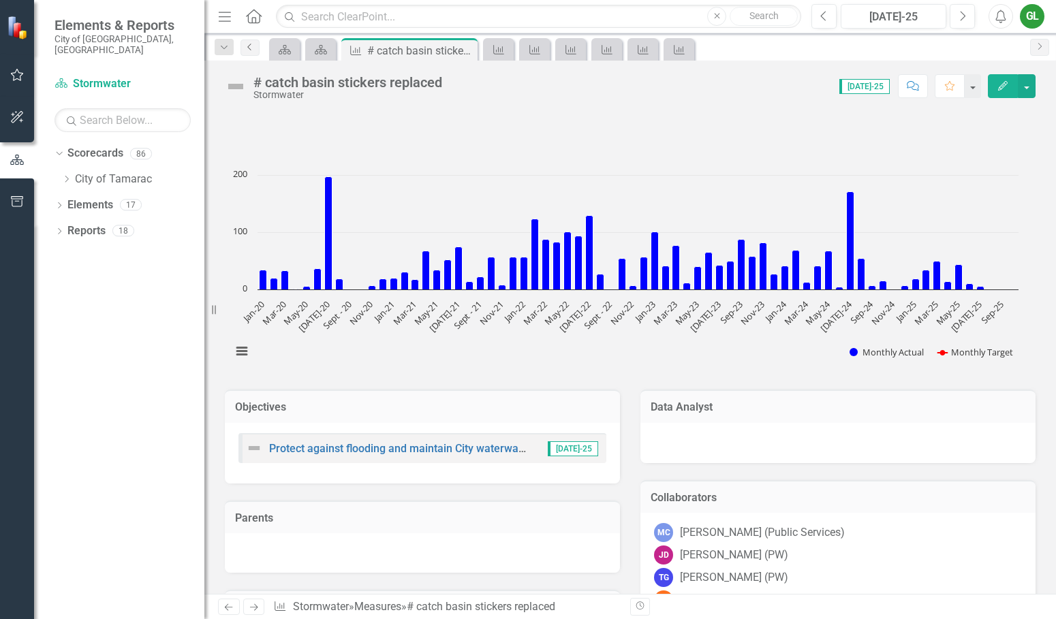
click at [250, 46] on icon "Previous" at bounding box center [249, 47] width 11 height 8
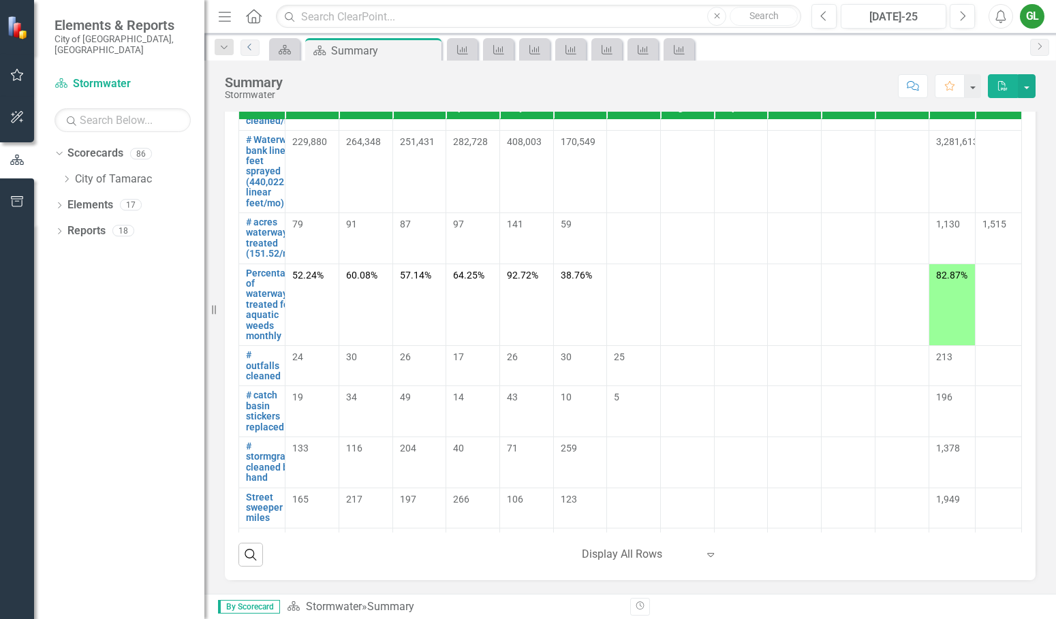
scroll to position [613, 0]
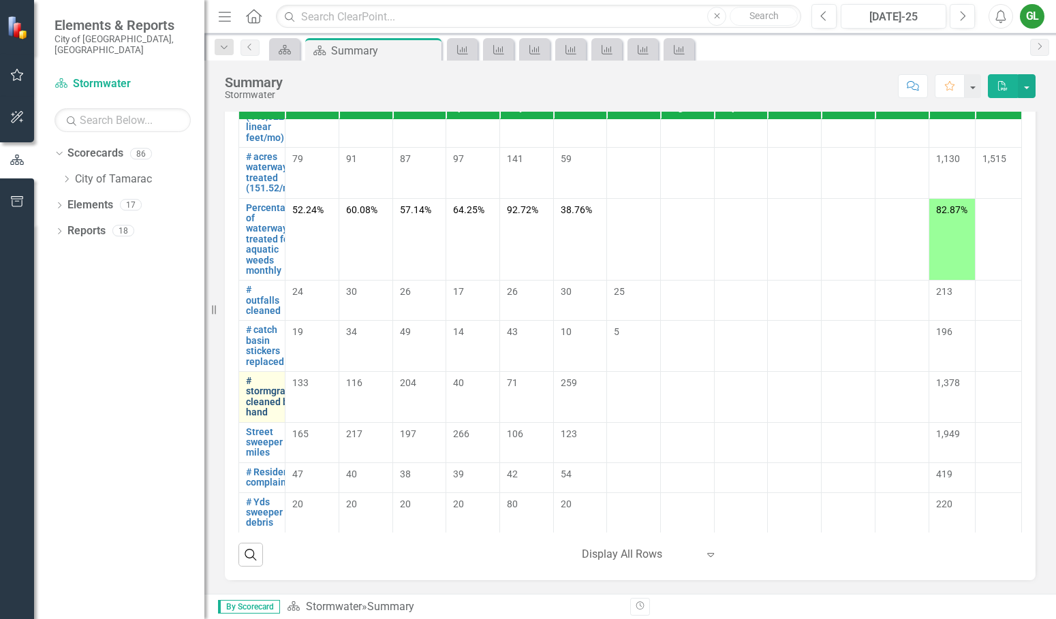
click at [265, 409] on link "# stormgrates cleaned by hand" at bounding box center [272, 397] width 53 height 42
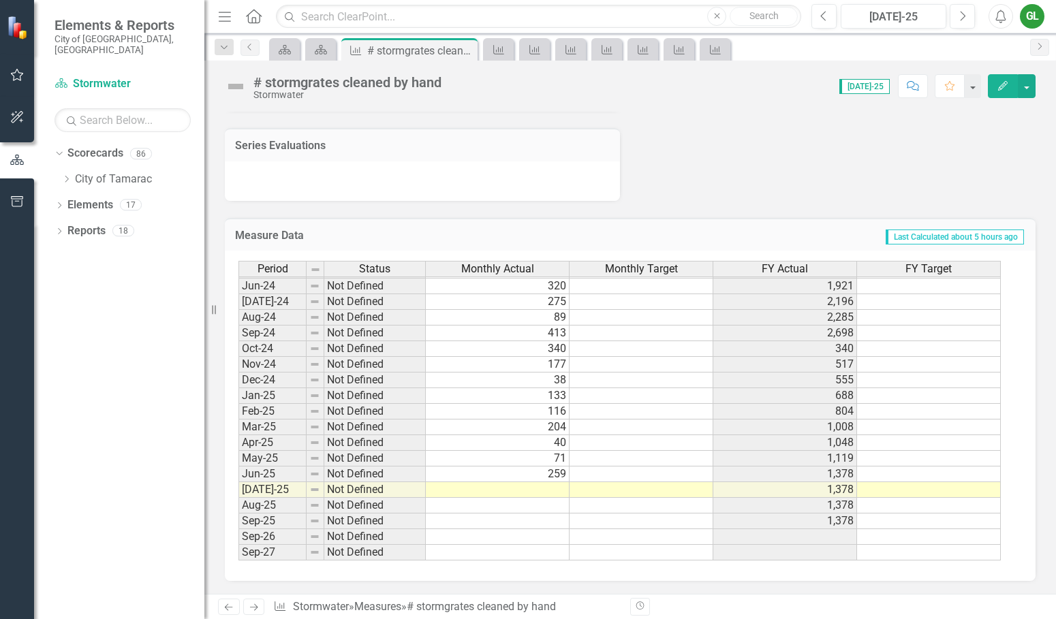
scroll to position [854, 0]
click at [518, 487] on tbody "May-23 Not Defined 137 1,782 Jun-23 Not Defined 0 1,782 [DATE]-23 Not Defined 2…" at bounding box center [619, 317] width 762 height 486
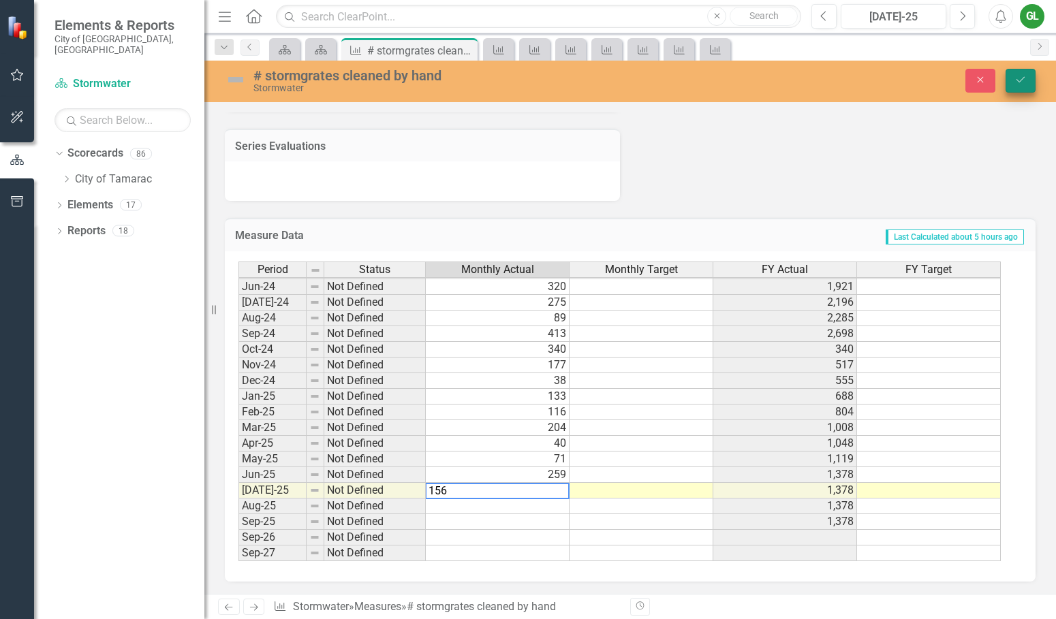
type textarea "156"
click at [1017, 77] on icon "Save" at bounding box center [1020, 80] width 12 height 10
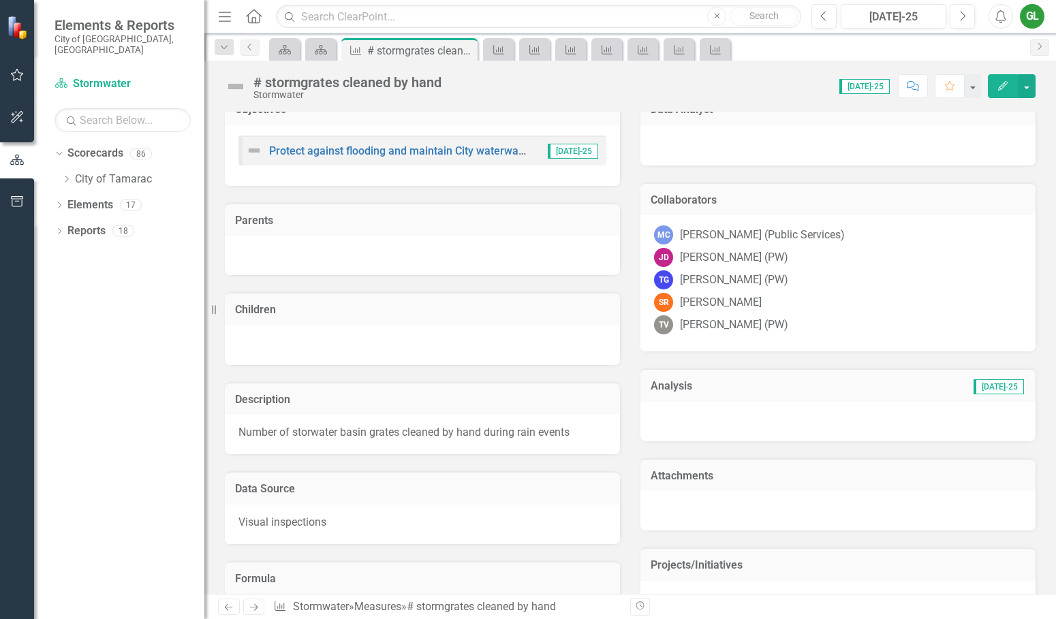
scroll to position [240, 0]
click at [253, 48] on icon "Previous" at bounding box center [249, 47] width 11 height 8
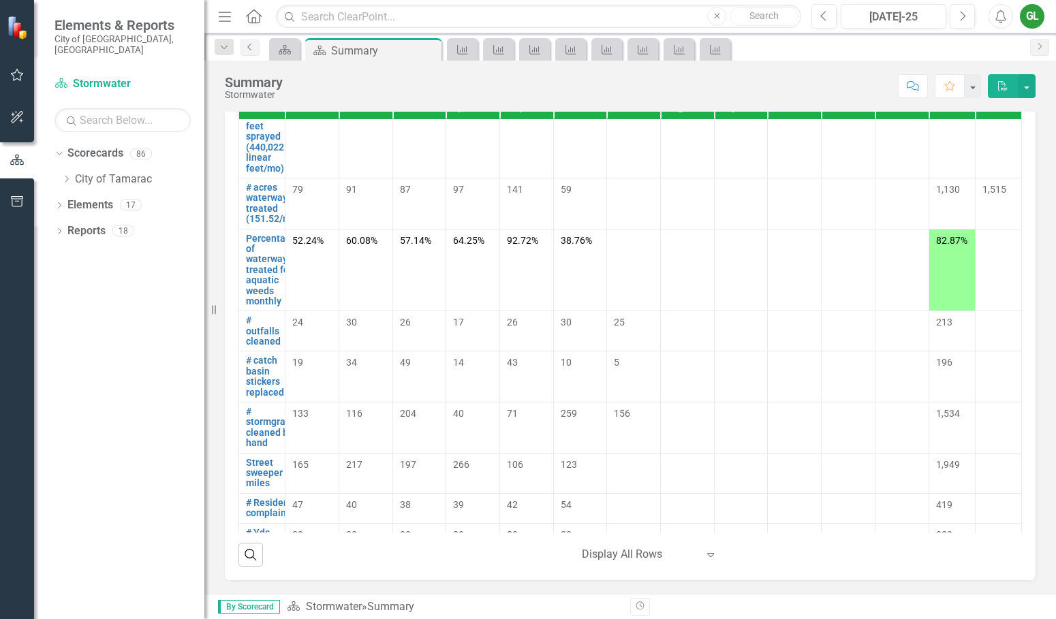
scroll to position [613, 0]
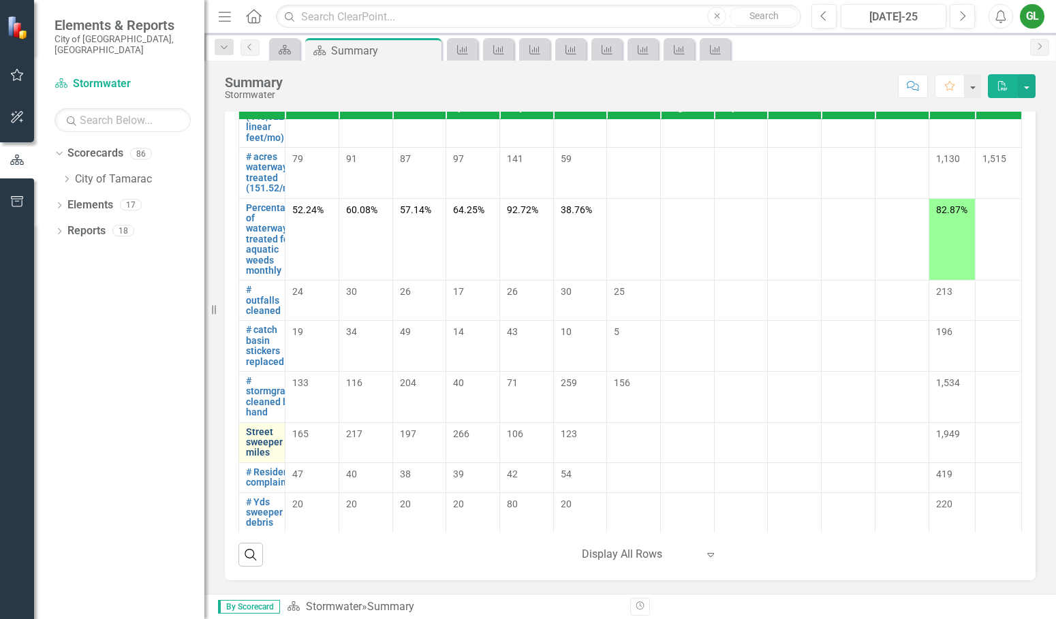
click at [264, 458] on link "Street sweeper miles" at bounding box center [264, 442] width 37 height 31
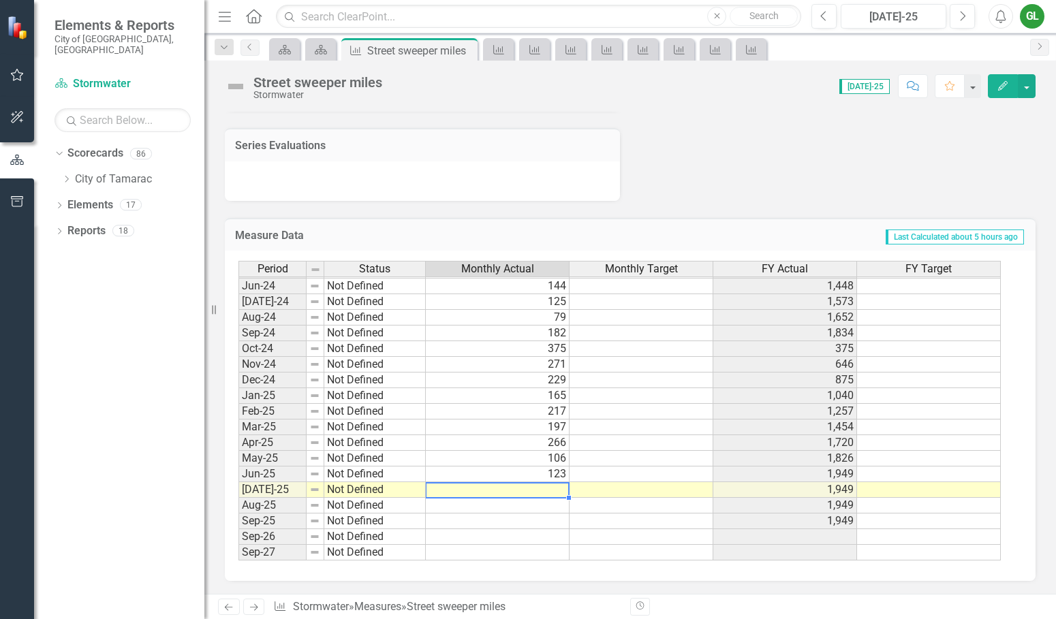
drag, startPoint x: 541, startPoint y: 491, endPoint x: 546, endPoint y: 503, distance: 12.8
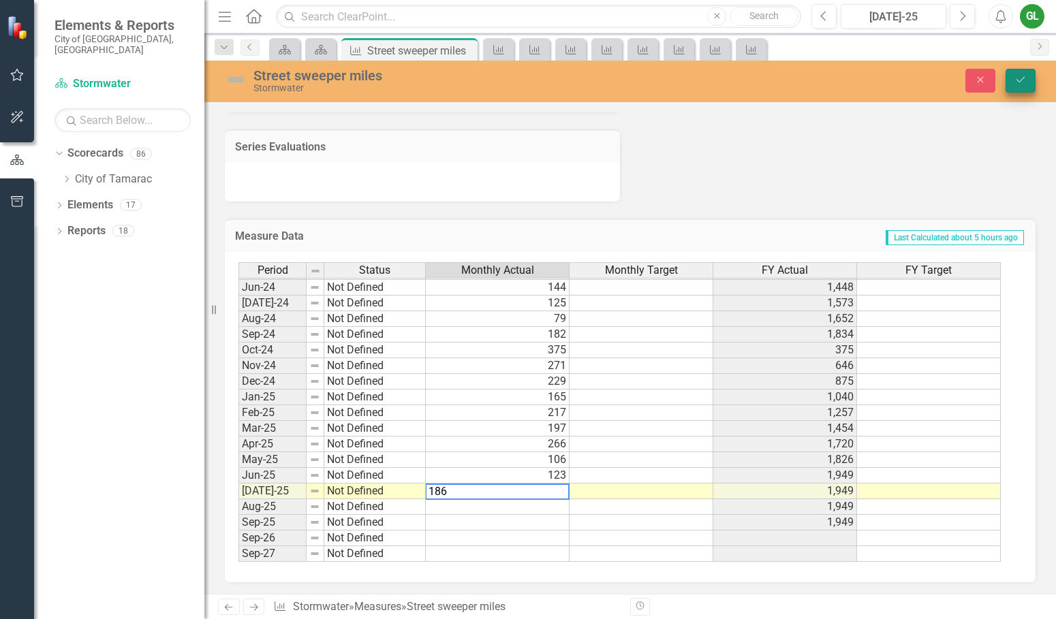
type textarea "186"
click at [1022, 82] on icon "Save" at bounding box center [1020, 80] width 12 height 10
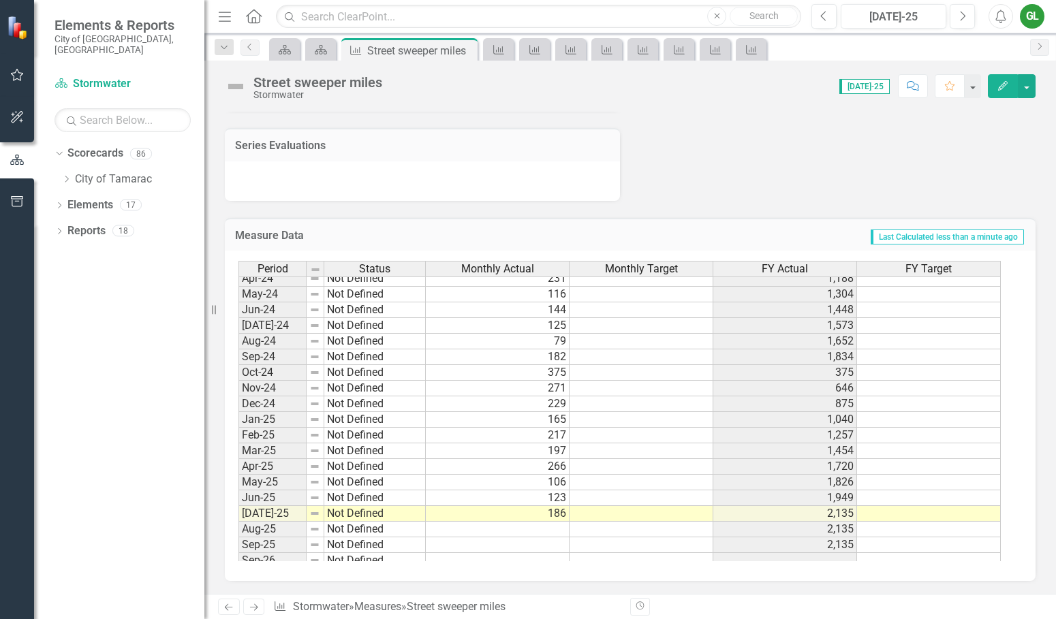
scroll to position [495, 0]
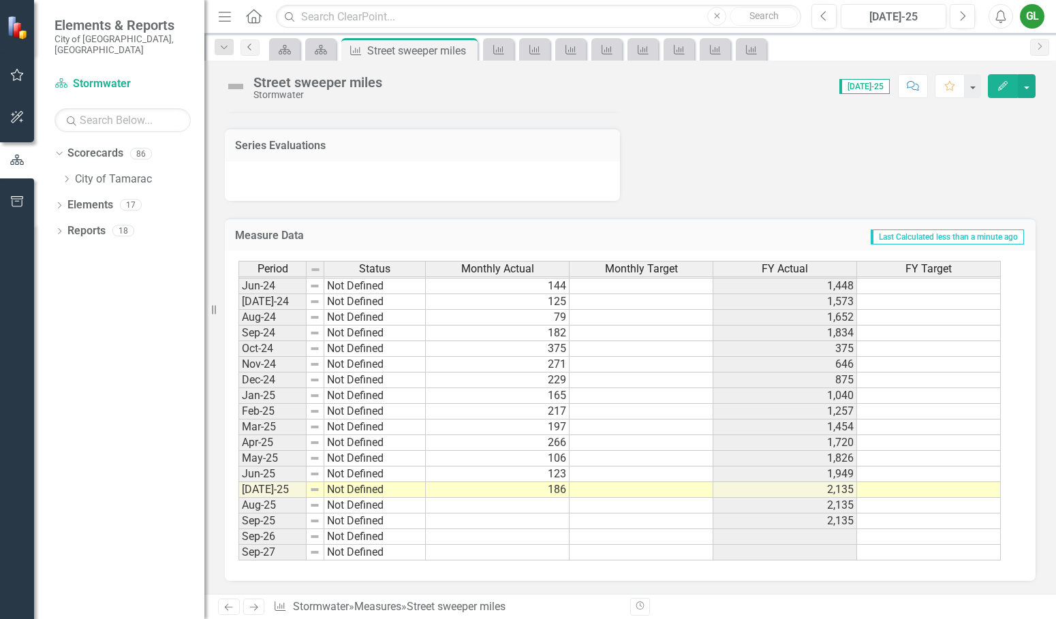
click at [255, 48] on link "Previous" at bounding box center [249, 48] width 19 height 16
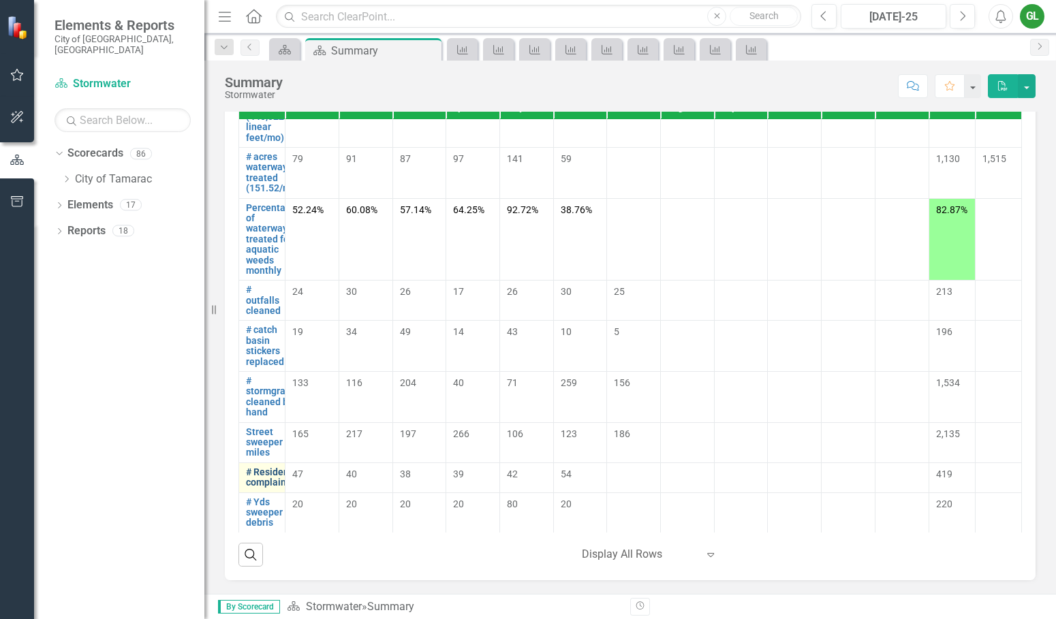
click at [267, 484] on link "# Resident complaints" at bounding box center [270, 477] width 48 height 21
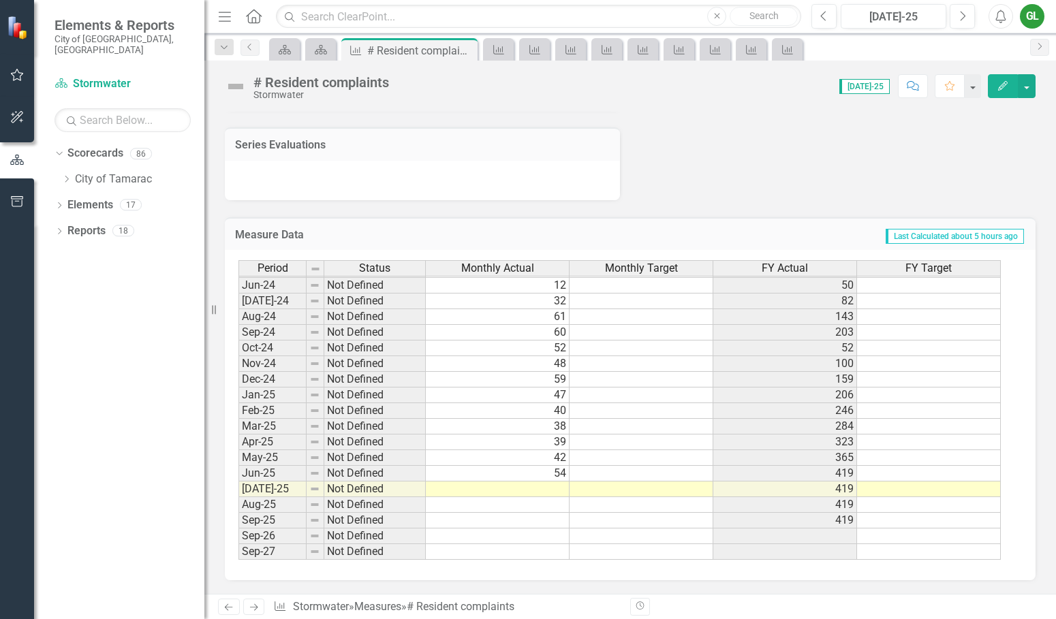
click at [518, 488] on td at bounding box center [498, 489] width 144 height 16
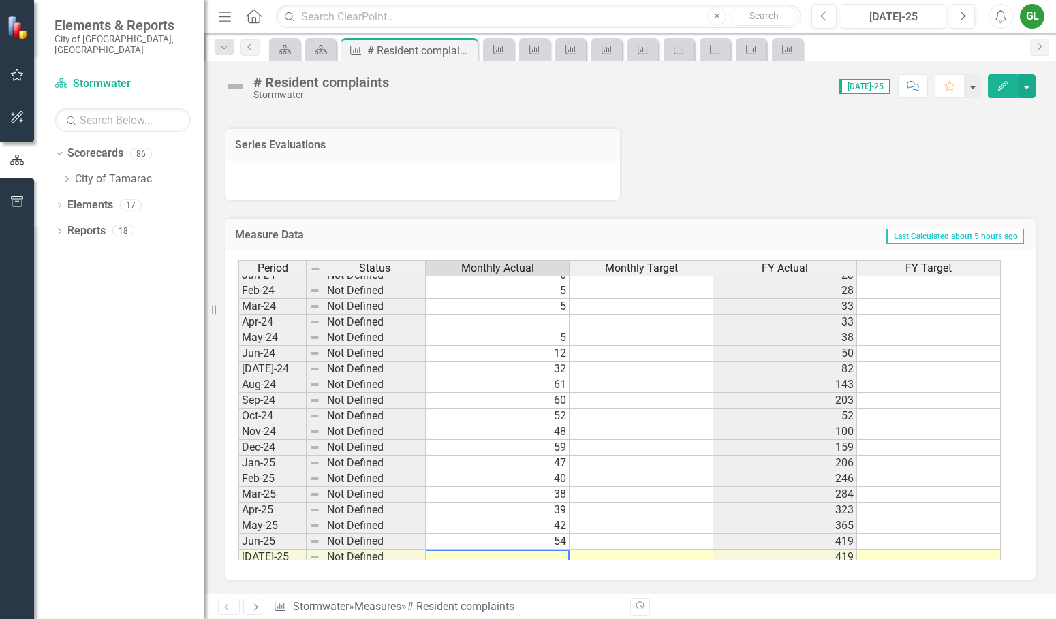
scroll to position [381, 0]
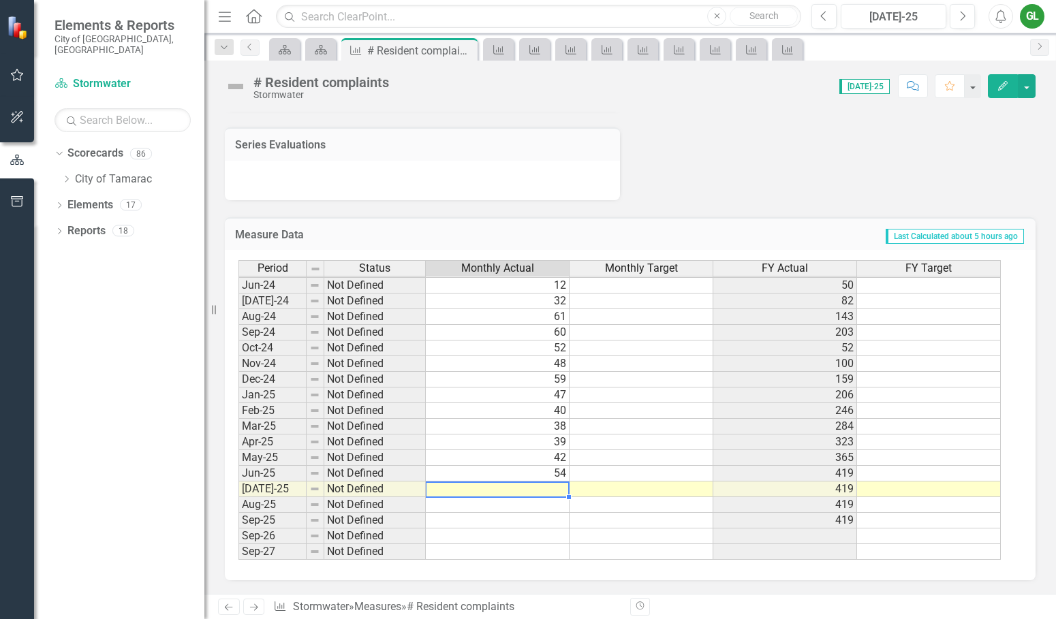
click at [539, 491] on td at bounding box center [498, 489] width 144 height 16
click at [539, 486] on td at bounding box center [498, 489] width 144 height 16
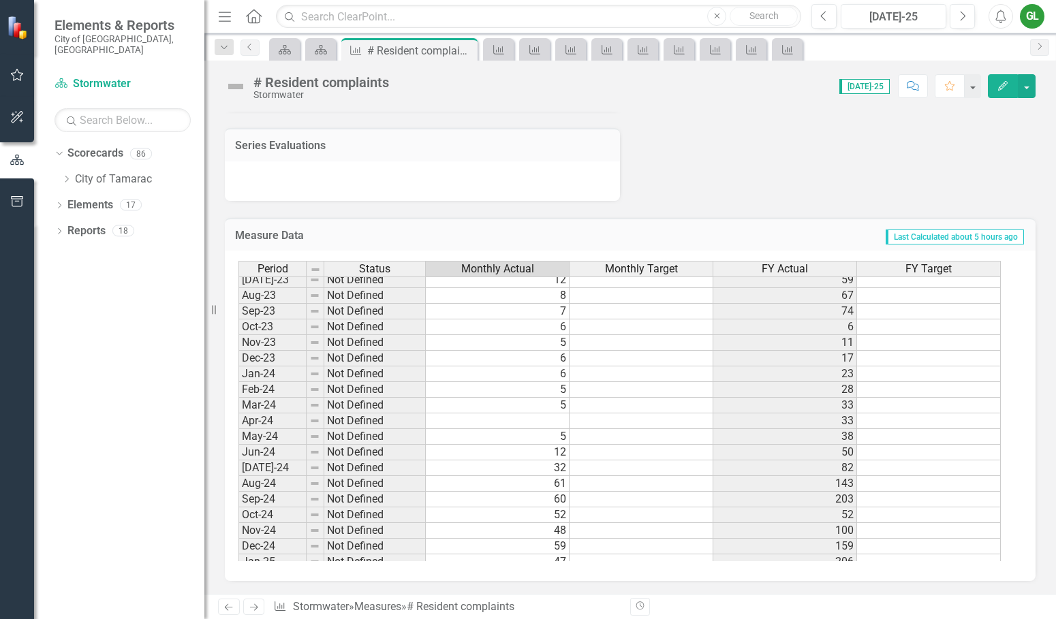
scroll to position [501, 0]
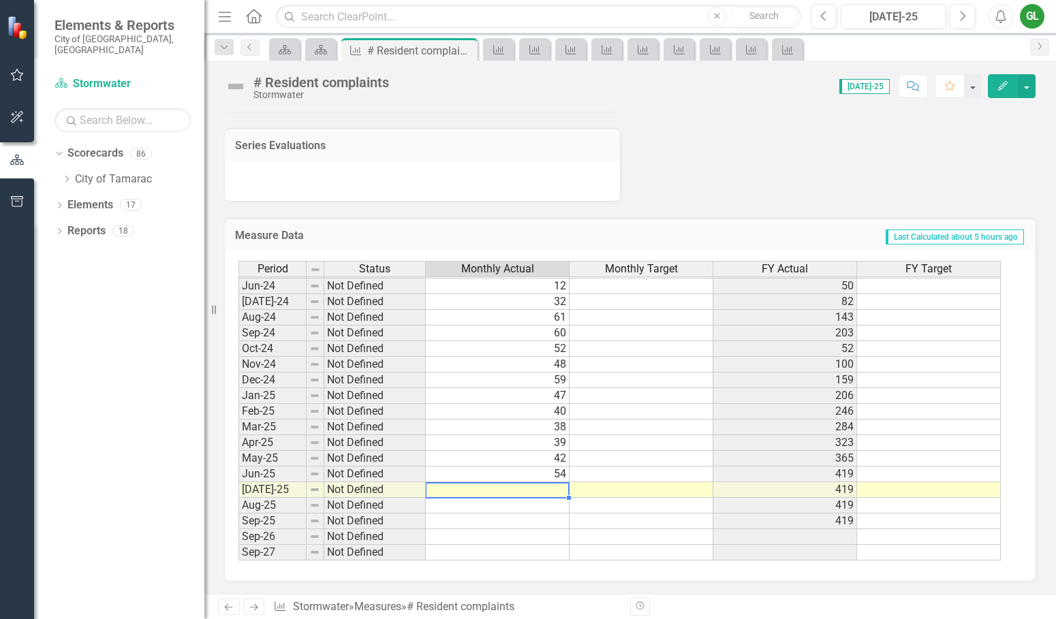
click at [545, 490] on td at bounding box center [498, 490] width 144 height 16
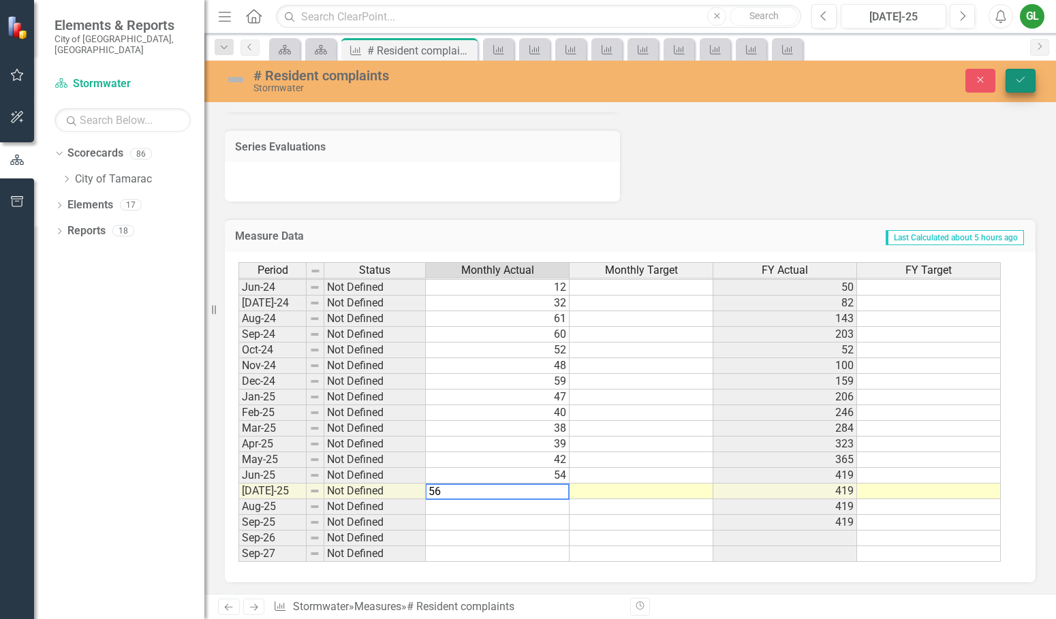
type textarea "56"
click at [1020, 82] on icon "submit" at bounding box center [1020, 79] width 8 height 5
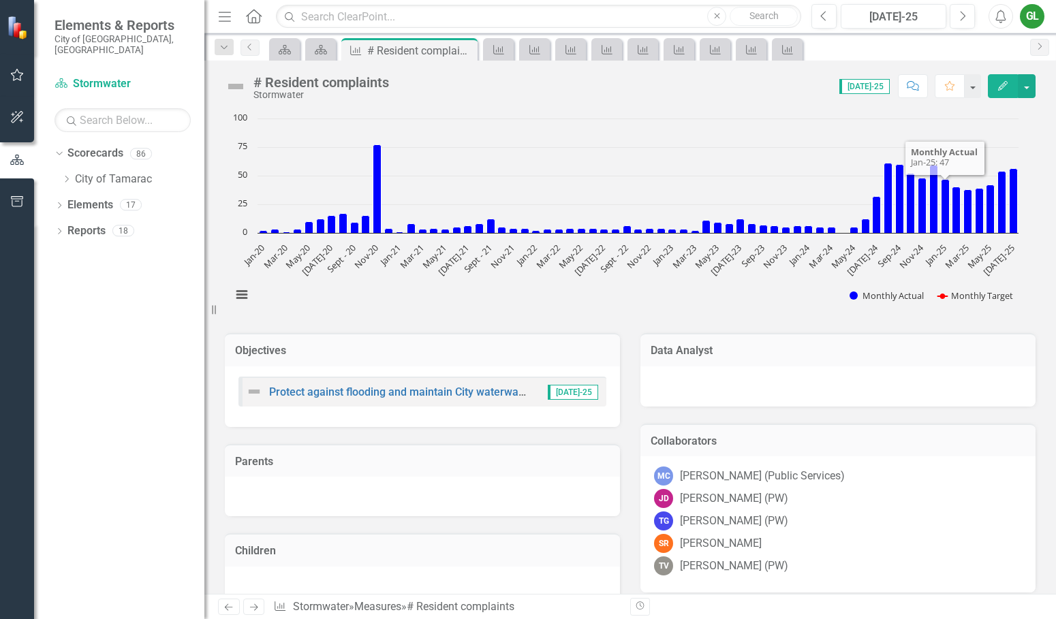
click at [998, 84] on icon "Edit" at bounding box center [1002, 86] width 12 height 10
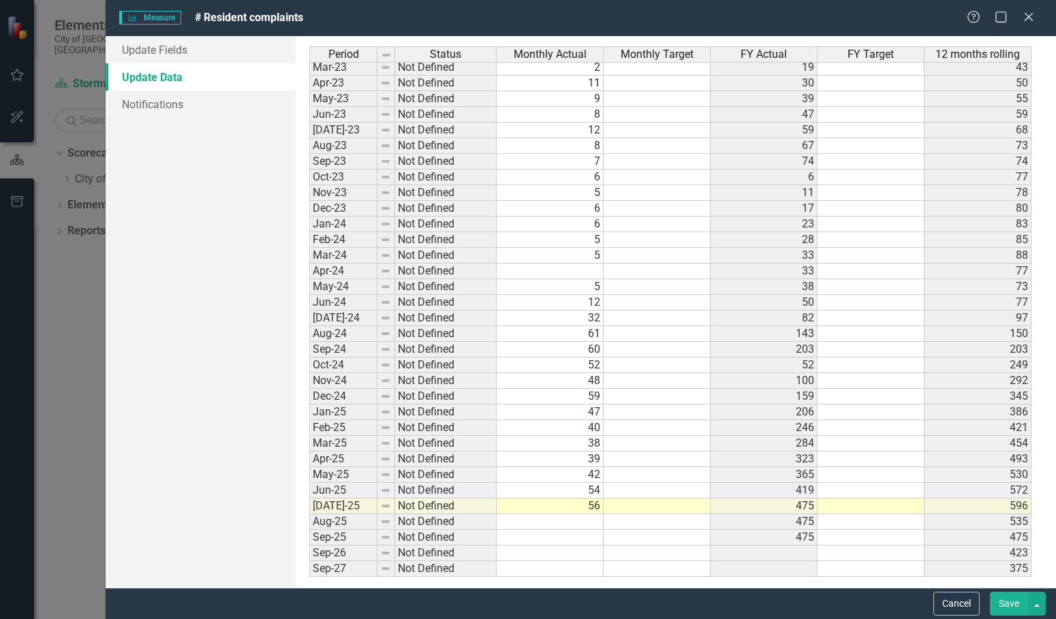
scroll to position [0, 0]
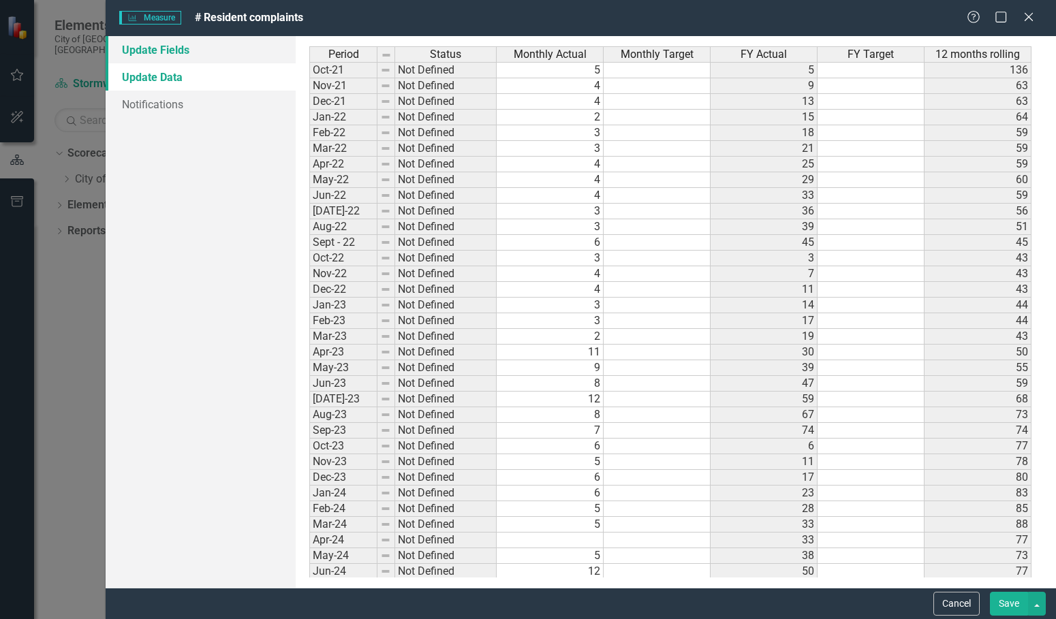
click at [180, 47] on link "Update Fields" at bounding box center [201, 49] width 190 height 27
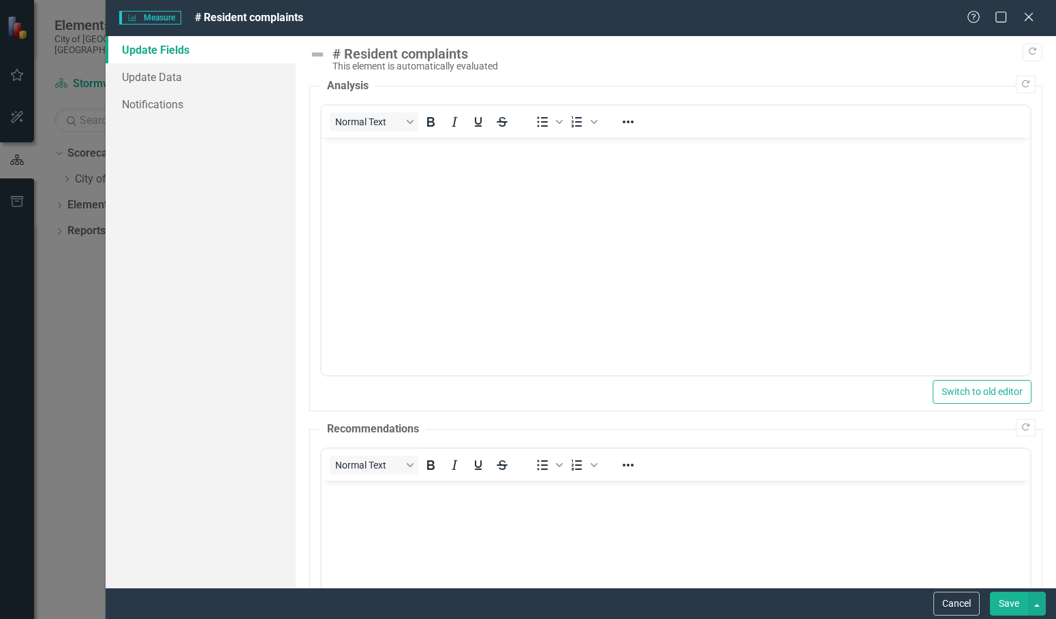
click at [354, 163] on body "Rich Text Area. Press ALT-0 for help." at bounding box center [675, 240] width 708 height 204
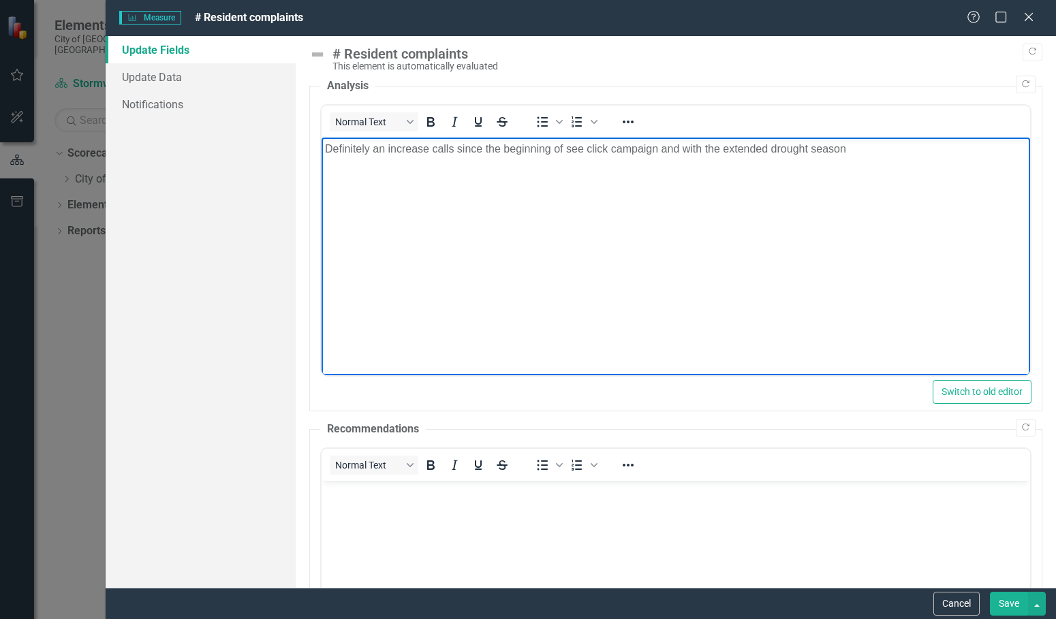
click at [849, 148] on p "Definitely an increase calls since the beginning of see click campaign and with…" at bounding box center [675, 149] width 701 height 16
click at [432, 145] on p "Definitely an increase calls since the beginning of see click campaign and with…" at bounding box center [675, 149] width 701 height 16
click at [1005, 605] on button "Save" at bounding box center [1009, 604] width 38 height 24
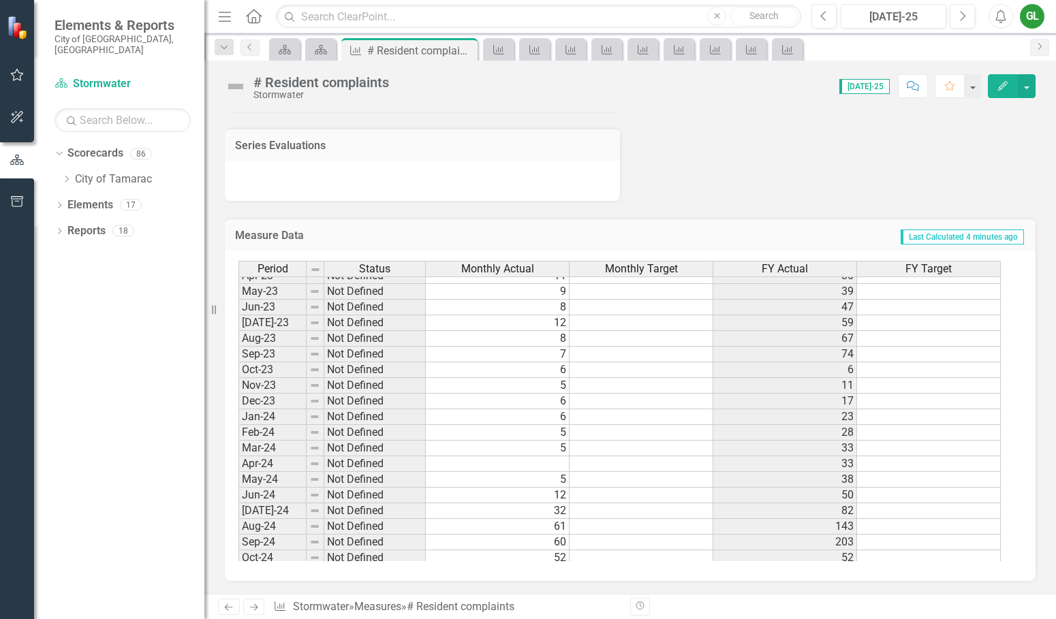
scroll to position [407, 0]
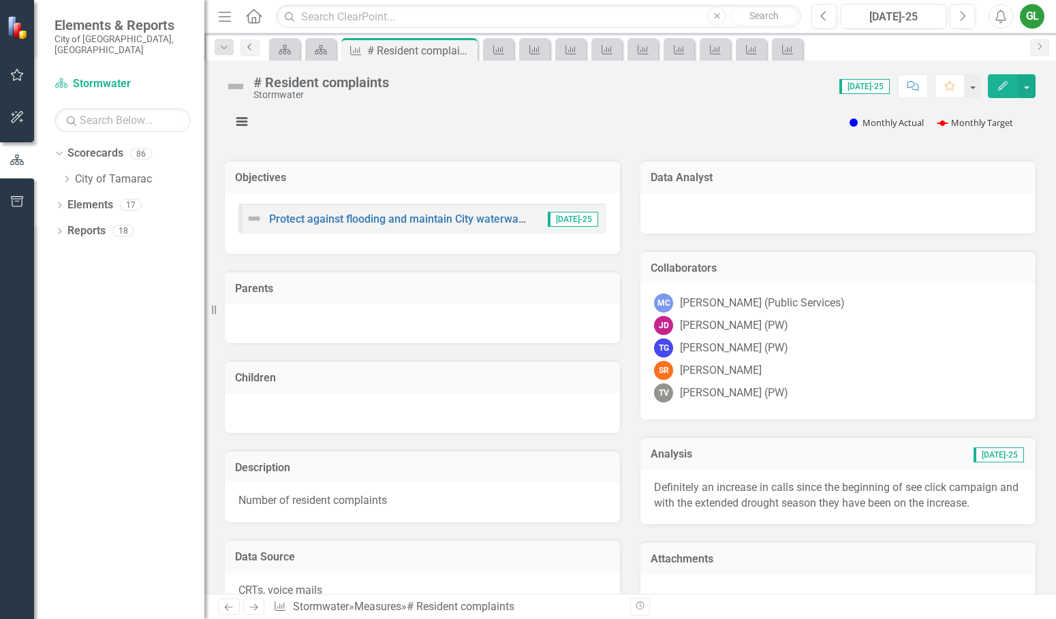
click at [249, 46] on icon at bounding box center [248, 47] width 3 height 7
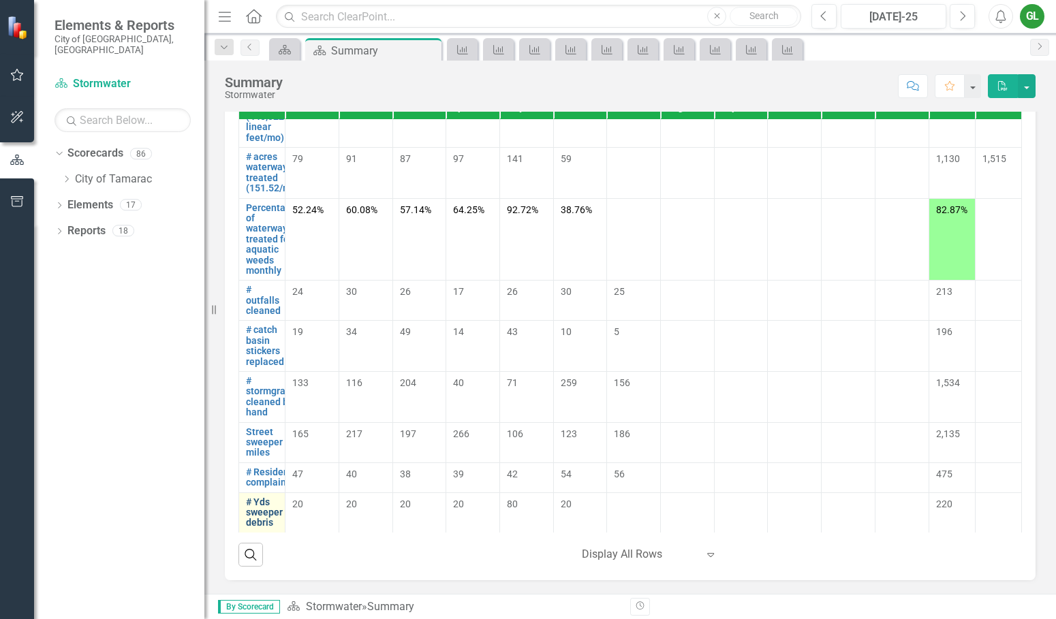
click at [260, 507] on link "# Yds sweeper debris" at bounding box center [264, 512] width 37 height 31
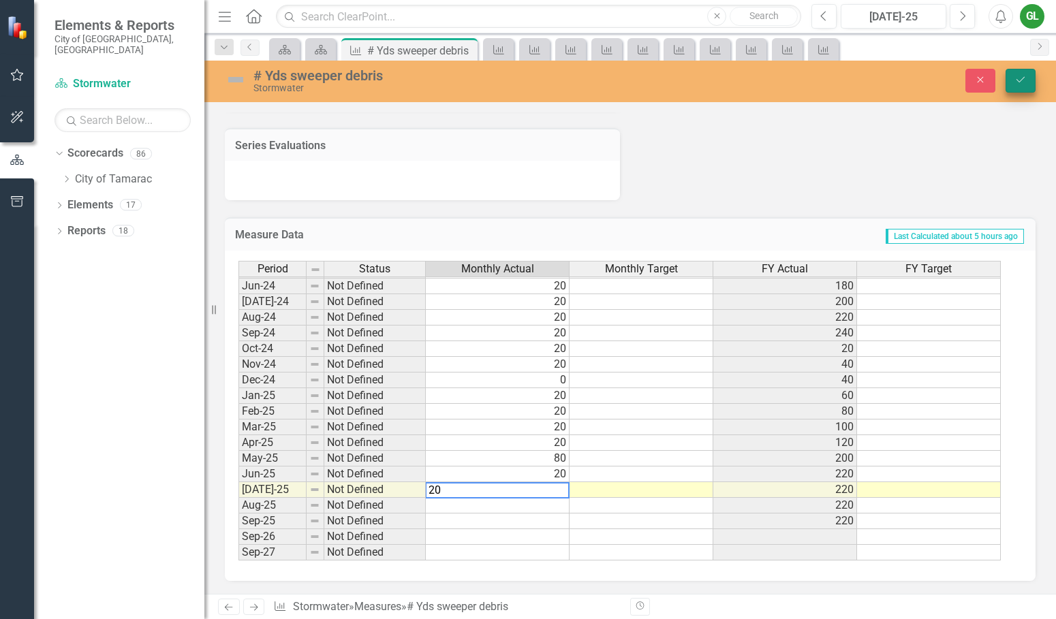
type textarea "20"
click at [1018, 81] on icon "Save" at bounding box center [1020, 80] width 12 height 10
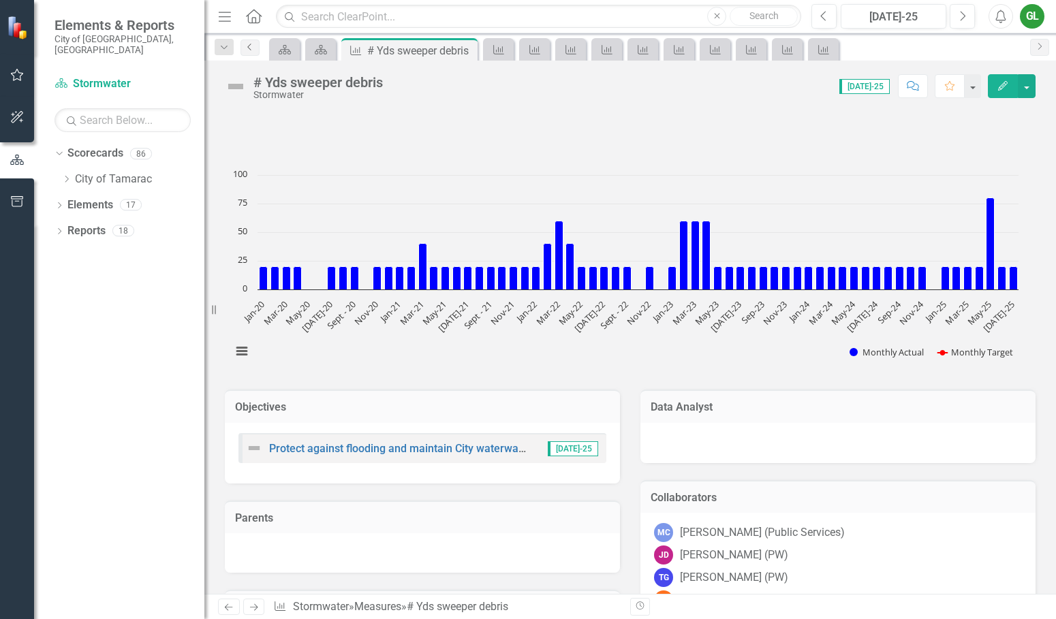
click at [253, 50] on icon "Previous" at bounding box center [249, 47] width 11 height 8
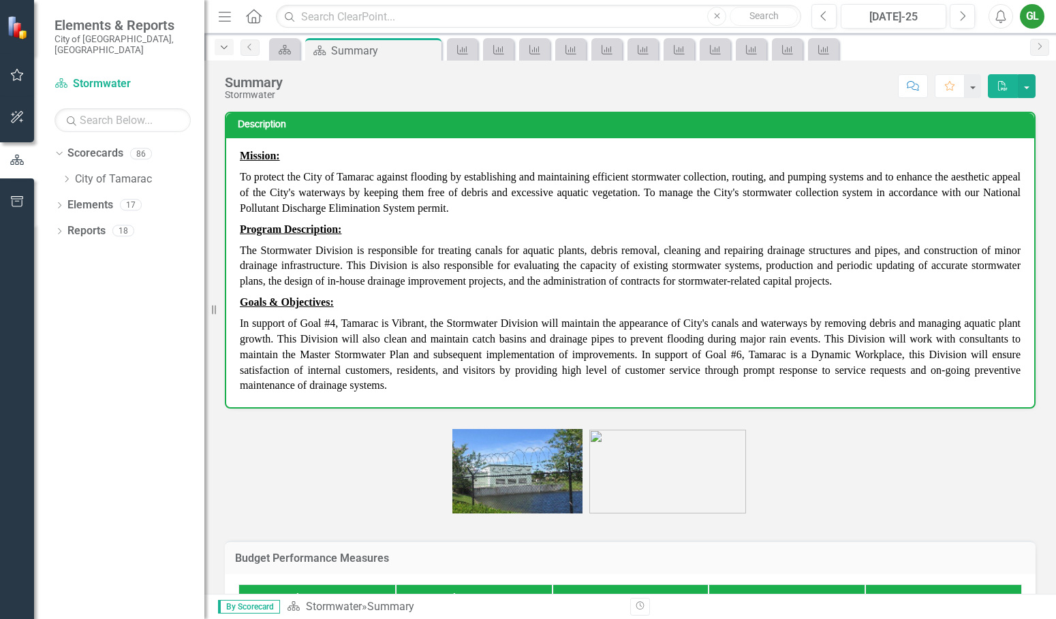
click at [227, 48] on icon "Dropdown" at bounding box center [224, 48] width 12 height 10
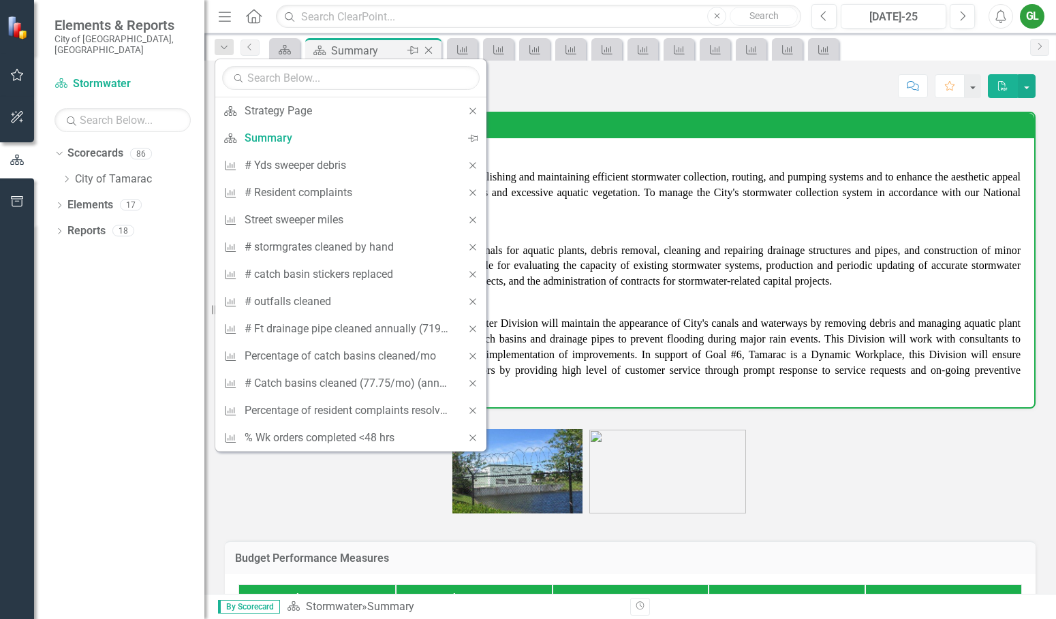
click at [430, 48] on icon "Close" at bounding box center [429, 50] width 14 height 11
